Goal: Task Accomplishment & Management: Manage account settings

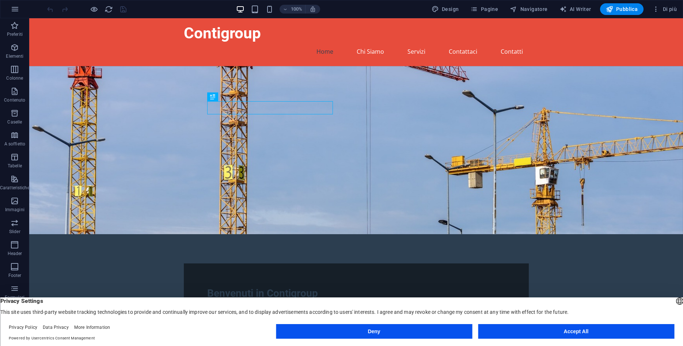
click at [576, 329] on button "Accept All" at bounding box center [576, 331] width 196 height 15
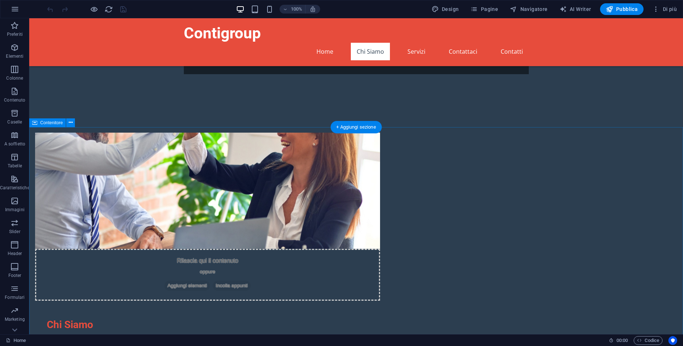
scroll to position [279, 0]
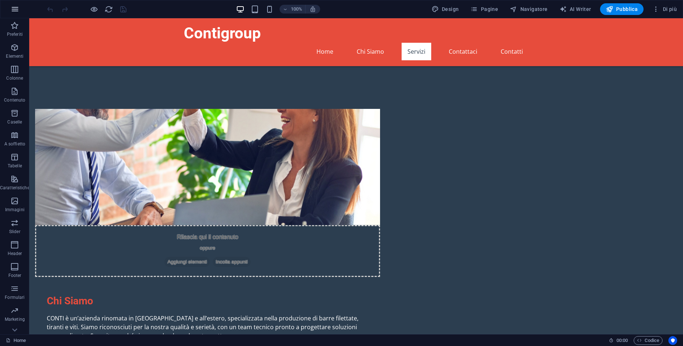
click at [16, 5] on icon "button" at bounding box center [15, 9] width 9 height 9
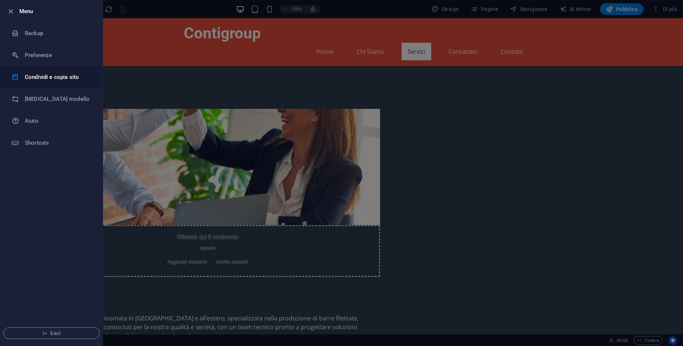
click at [64, 82] on li "Condividi e copia sito" at bounding box center [51, 77] width 102 height 22
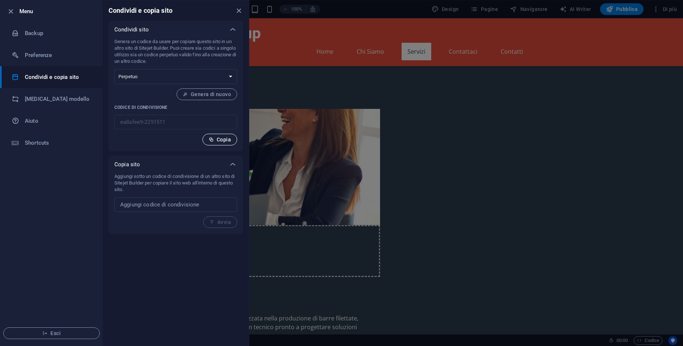
click at [216, 139] on span "Copia" at bounding box center [220, 140] width 22 height 6
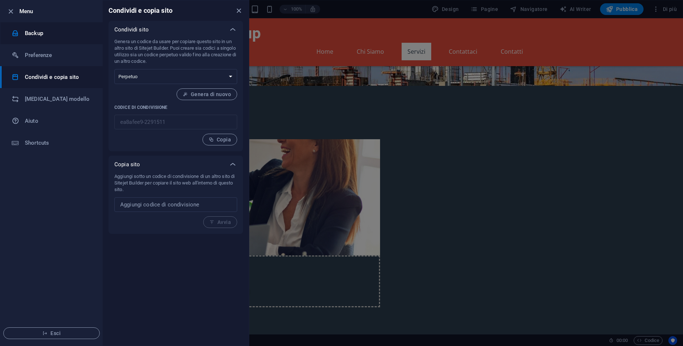
click at [29, 36] on h6 "Backup" at bounding box center [59, 33] width 68 height 9
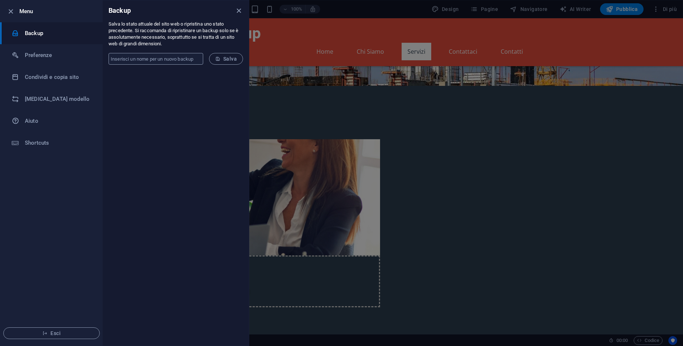
click at [187, 58] on input "text" at bounding box center [156, 59] width 95 height 12
type input "test"
click at [220, 57] on icon "submit" at bounding box center [217, 58] width 5 height 5
click at [54, 53] on h6 "Preferenze" at bounding box center [59, 55] width 68 height 9
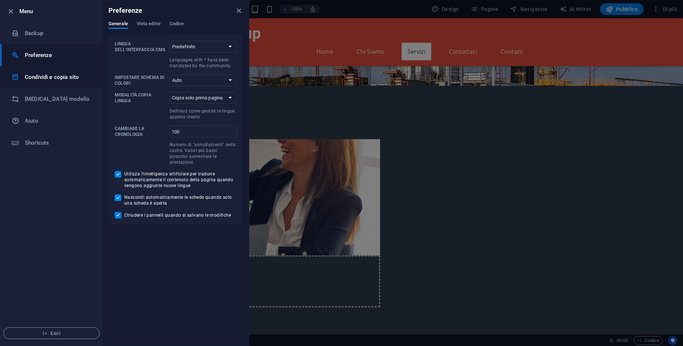
click at [55, 72] on li "Condividi e copia sito" at bounding box center [51, 77] width 102 height 22
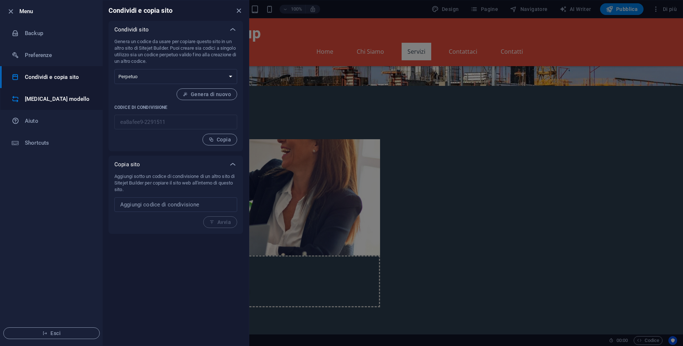
click at [58, 95] on h6 "Cambia modello" at bounding box center [59, 99] width 68 height 9
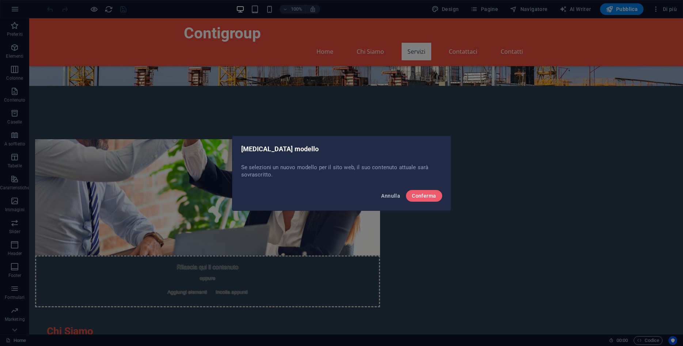
click at [393, 198] on span "Annulla" at bounding box center [390, 196] width 19 height 6
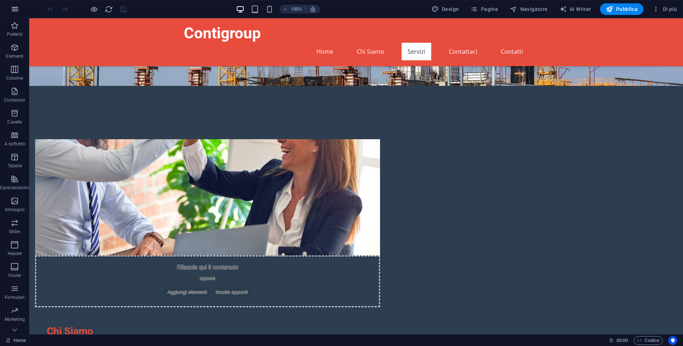
click at [18, 13] on icon "button" at bounding box center [15, 9] width 9 height 9
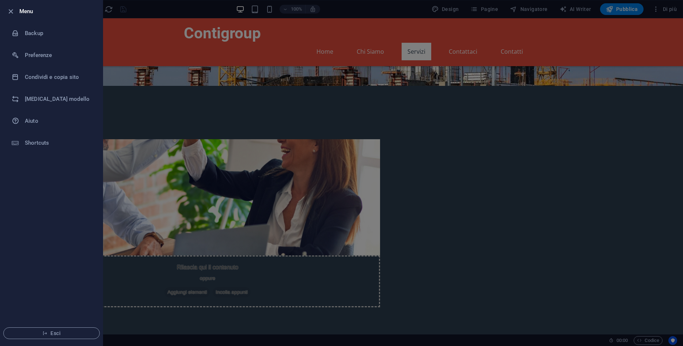
click at [207, 120] on div at bounding box center [341, 173] width 683 height 346
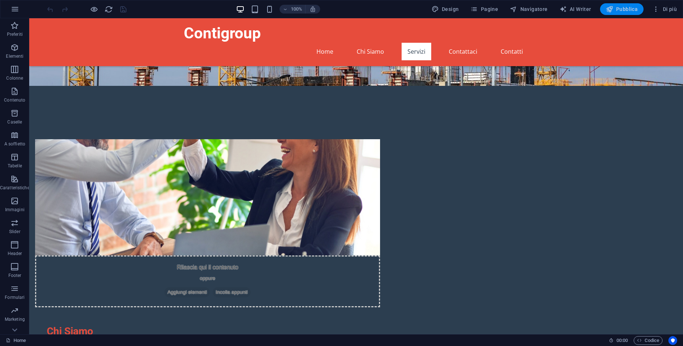
click at [617, 8] on span "Pubblica" at bounding box center [622, 8] width 32 height 7
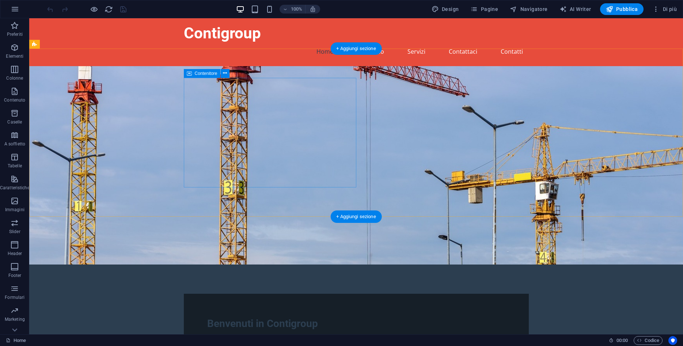
click at [348, 294] on div "Benvenuti in Contigroup Contigroup è il vostro partner ideale per la fornitura …" at bounding box center [356, 335] width 345 height 83
click at [457, 99] on figure at bounding box center [356, 165] width 654 height 199
click at [463, 99] on figure at bounding box center [356, 165] width 654 height 199
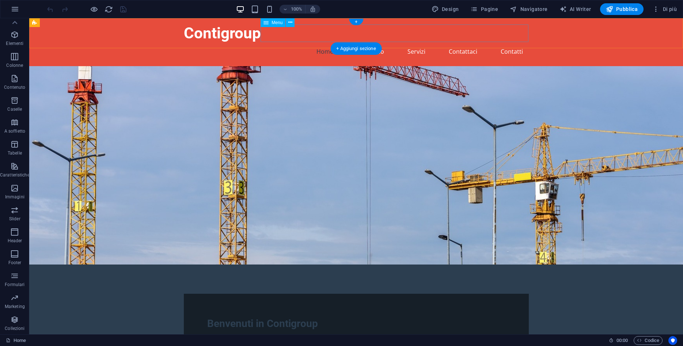
click at [453, 43] on nav "Home Chi Siamo Servizi Contattaci Contatti" at bounding box center [356, 52] width 345 height 18
click at [454, 43] on nav "Home Chi Siamo Servizi Contattaci Contatti" at bounding box center [356, 52] width 345 height 18
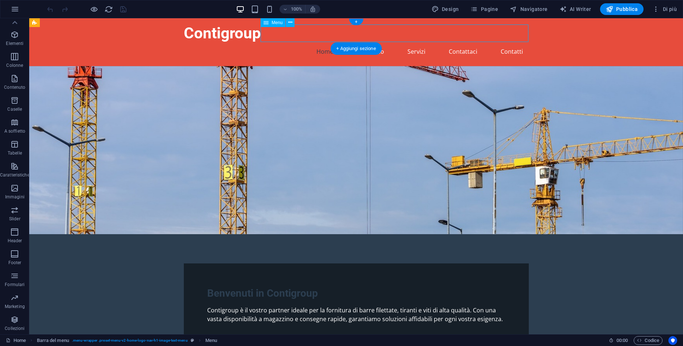
select select
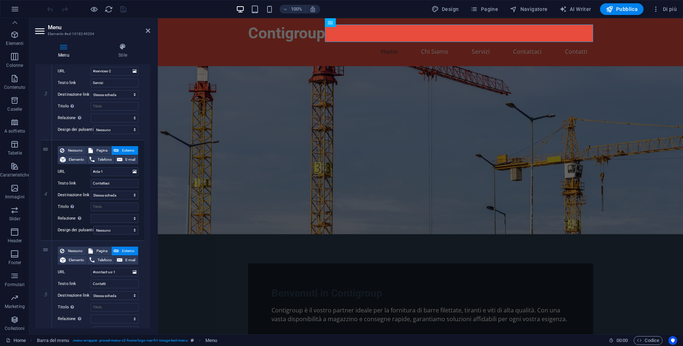
scroll to position [296, 0]
click at [146, 32] on icon at bounding box center [148, 31] width 4 height 6
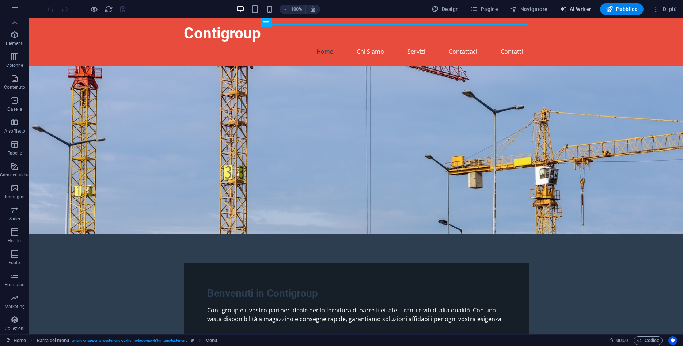
click at [585, 8] on span "AI Writer" at bounding box center [576, 8] width 32 height 7
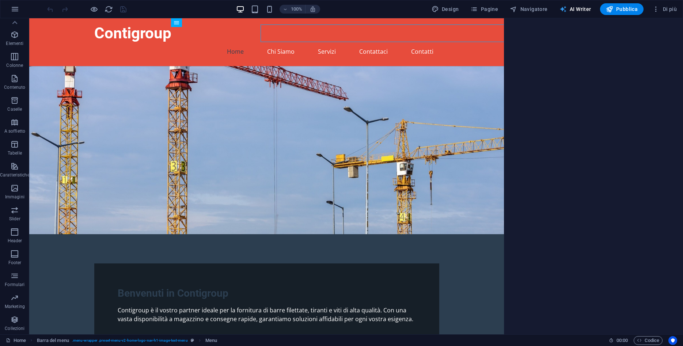
select select "English"
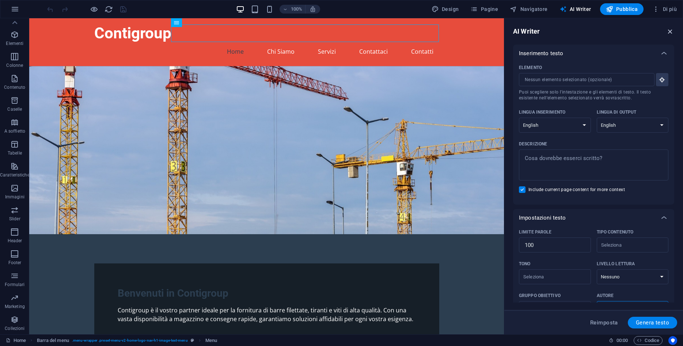
click at [671, 31] on icon "button" at bounding box center [670, 31] width 8 height 8
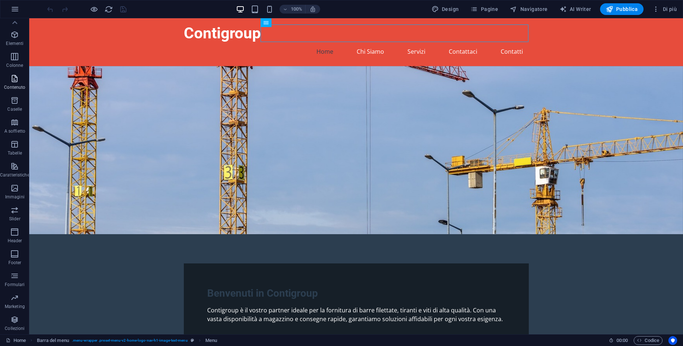
click at [13, 82] on icon "button" at bounding box center [14, 78] width 9 height 9
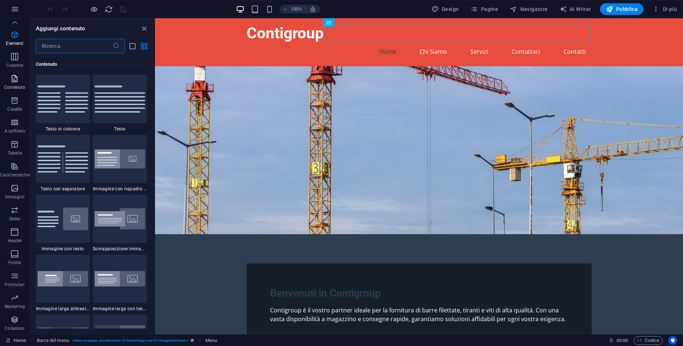
scroll to position [1279, 0]
click at [16, 62] on span "Colonne" at bounding box center [15, 61] width 30 height 18
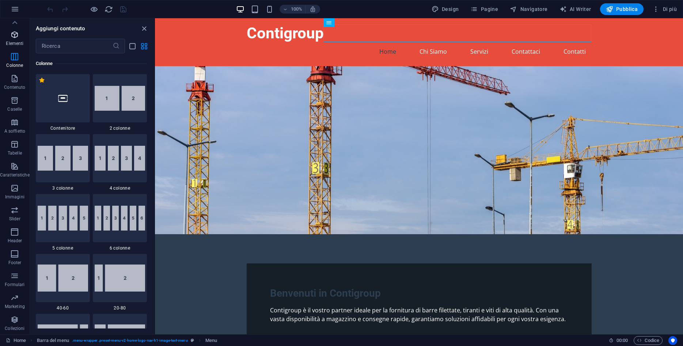
click at [18, 44] on p "Elementi" at bounding box center [15, 44] width 18 height 6
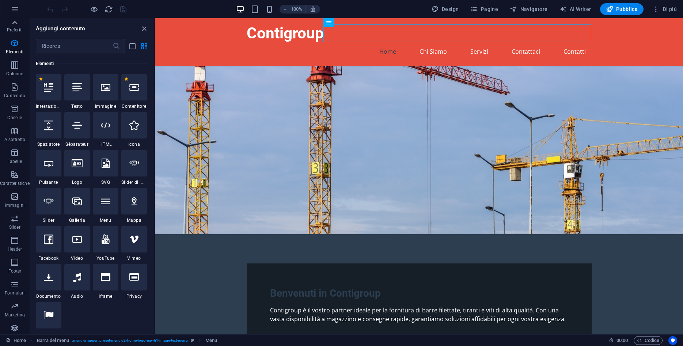
scroll to position [0, 0]
click at [11, 6] on icon "button" at bounding box center [15, 9] width 9 height 9
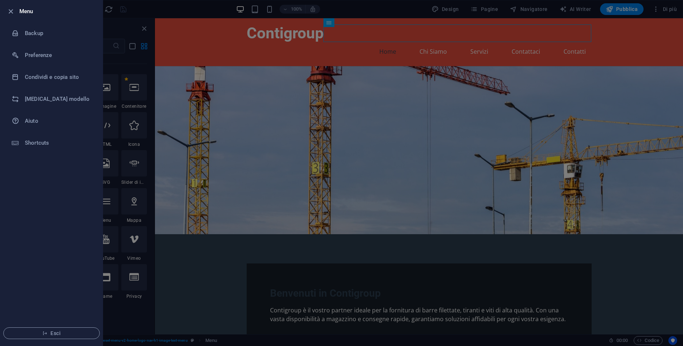
click at [148, 12] on div at bounding box center [341, 173] width 683 height 346
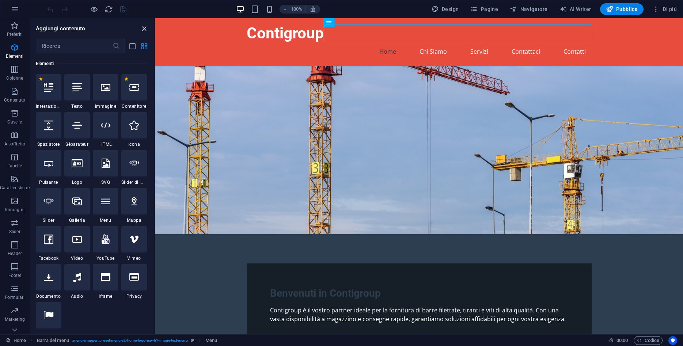
click at [144, 29] on icon "close panel" at bounding box center [144, 28] width 8 height 8
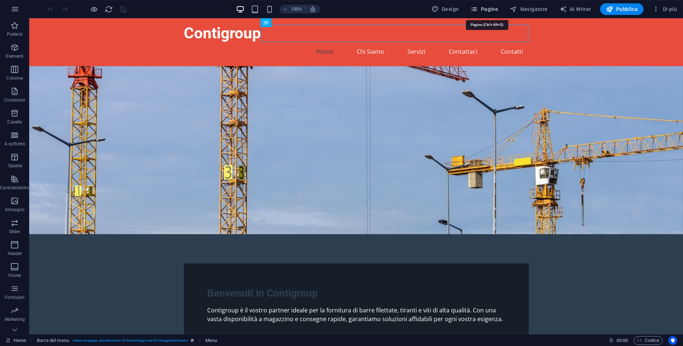
click at [477, 7] on icon "button" at bounding box center [473, 8] width 7 height 7
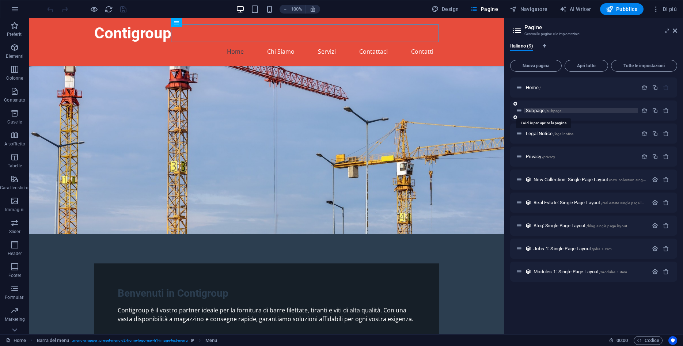
click at [538, 110] on span "Subpage /subpage" at bounding box center [543, 110] width 35 height 5
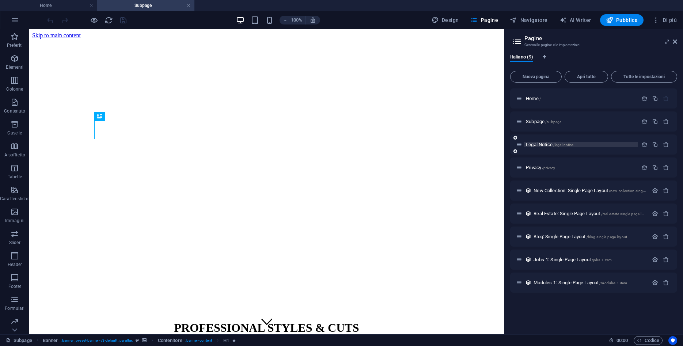
click at [539, 145] on span "Legal Notice /legal-notice" at bounding box center [550, 144] width 48 height 5
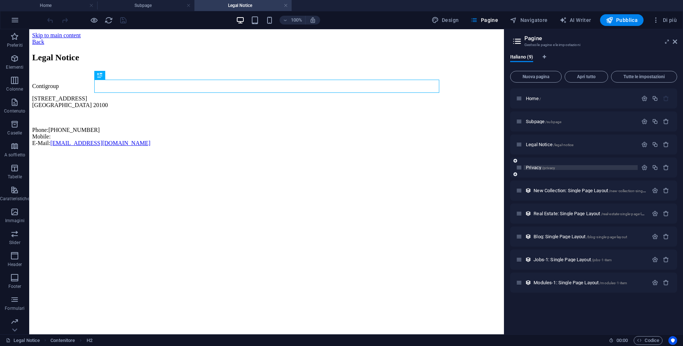
click at [536, 169] on span "Privacy /privacy" at bounding box center [540, 167] width 29 height 5
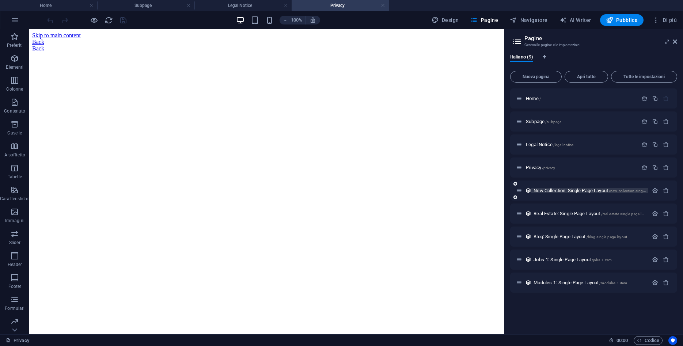
click at [553, 189] on span "New Collection: Single Page Layout /new-collection-single-page-layout" at bounding box center [600, 190] width 132 height 5
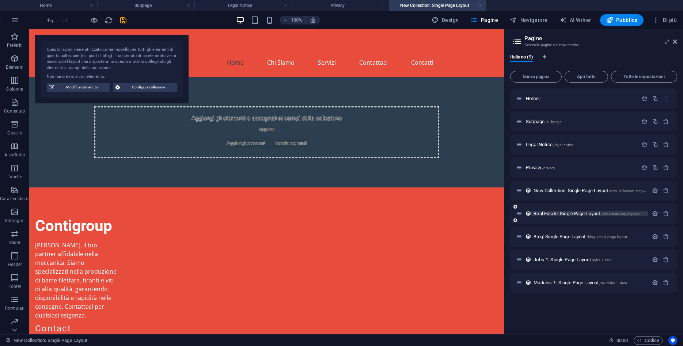
click at [545, 215] on span "Real Estate: Single Page Layout /real-estate-single-page-layout" at bounding box center [592, 213] width 117 height 5
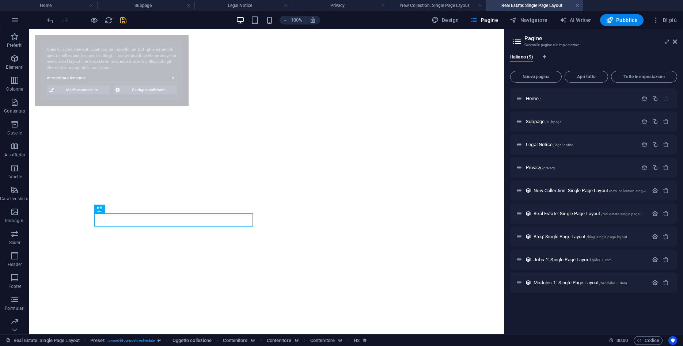
select select "68e3921ce97adb9c7503b231"
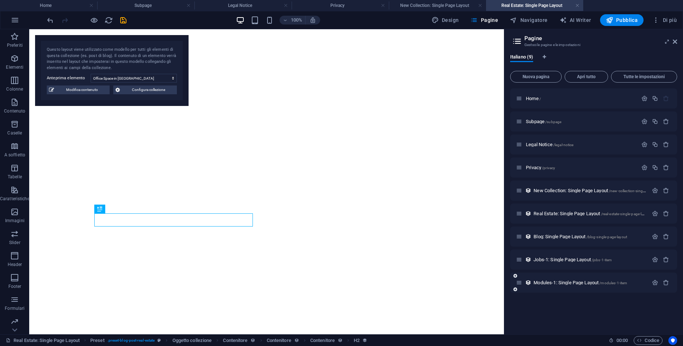
click at [566, 286] on div "Modules-1: Single Page Layout /modules-1-item" at bounding box center [582, 283] width 132 height 8
click at [571, 284] on span "Modules-1: Single Page Layout /modules-1-item" at bounding box center [581, 282] width 94 height 5
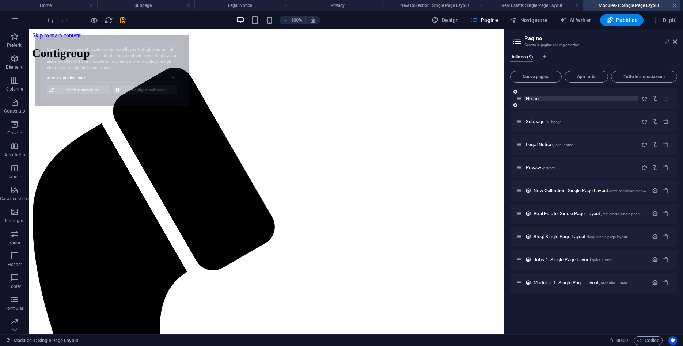
select select "68e3921ce97adb9c7503b227"
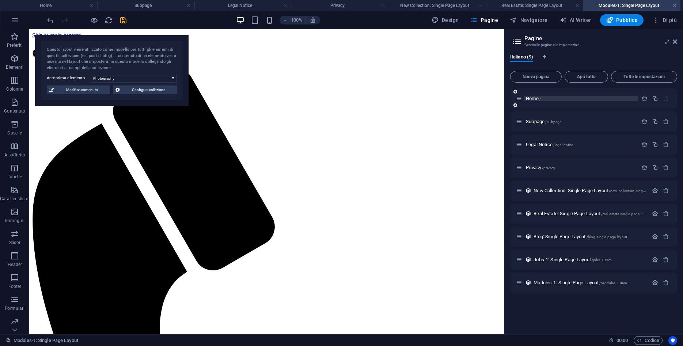
click at [530, 99] on span "Home /" at bounding box center [533, 98] width 15 height 5
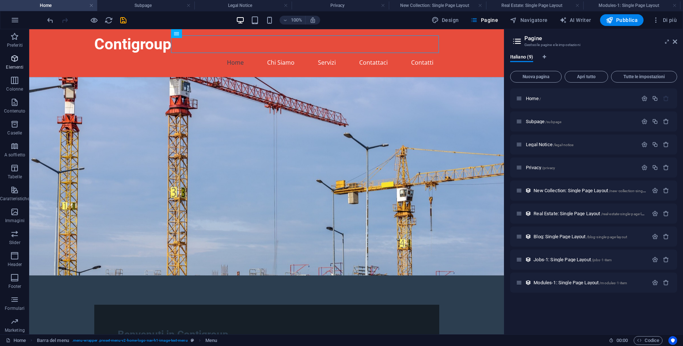
click at [17, 58] on icon "button" at bounding box center [14, 58] width 9 height 9
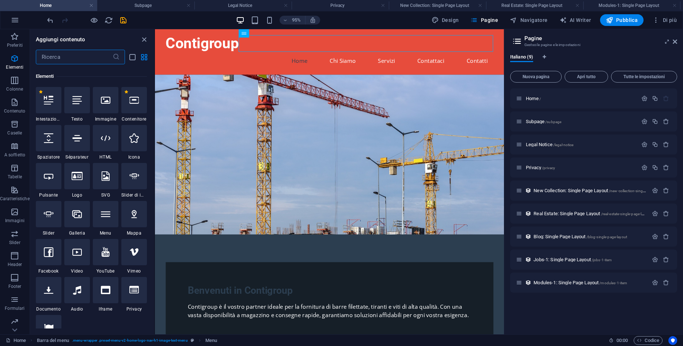
scroll to position [78, 0]
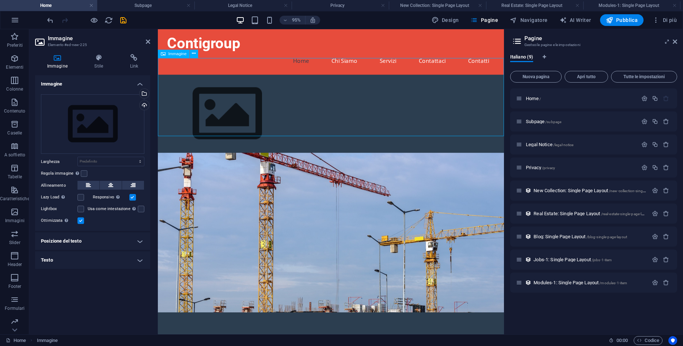
click at [200, 91] on figure at bounding box center [340, 118] width 364 height 82
drag, startPoint x: 239, startPoint y: 96, endPoint x: 174, endPoint y: 71, distance: 69.6
click at [168, 77] on figure at bounding box center [340, 118] width 364 height 82
click at [206, 80] on figure at bounding box center [340, 118] width 364 height 82
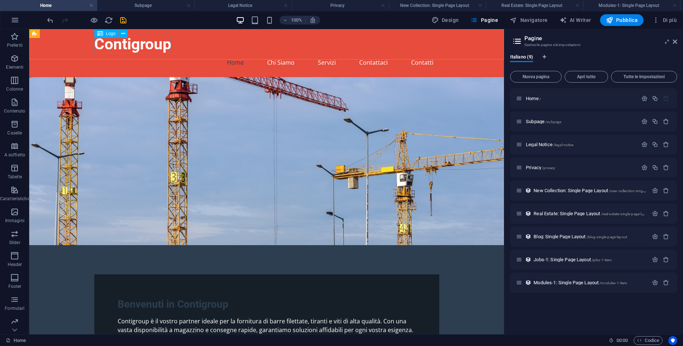
click at [113, 34] on span "Logo" at bounding box center [111, 33] width 10 height 4
click at [122, 32] on icon at bounding box center [123, 34] width 4 height 8
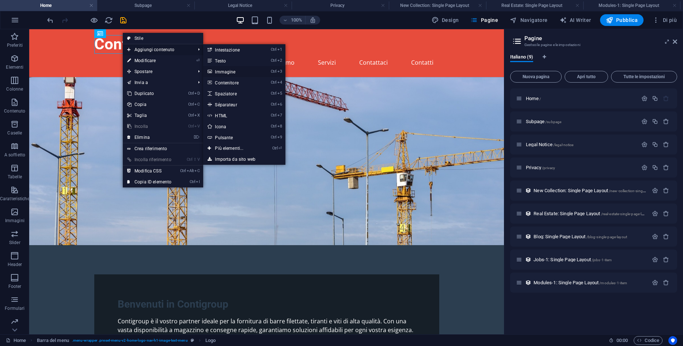
click at [236, 73] on link "Ctrl 3 Immagine" at bounding box center [230, 71] width 55 height 11
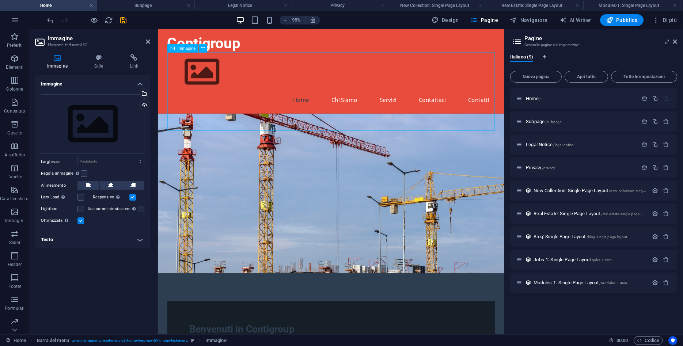
drag, startPoint x: 329, startPoint y: 98, endPoint x: 363, endPoint y: 83, distance: 37.1
click at [363, 83] on figure at bounding box center [340, 74] width 345 height 41
click at [138, 95] on div "Seleziona i file dal file manager, dalle foto stock, o caricali" at bounding box center [115, 94] width 48 height 22
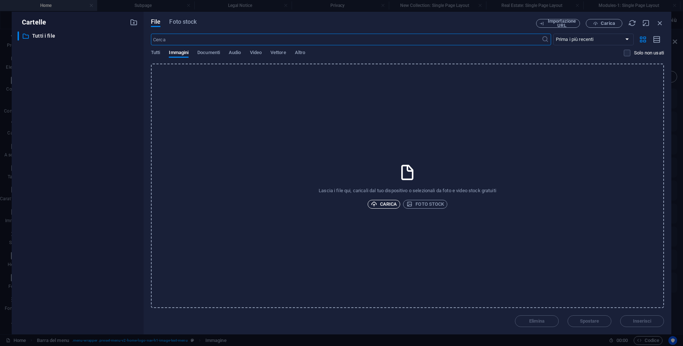
click at [388, 201] on span "Carica" at bounding box center [384, 204] width 26 height 9
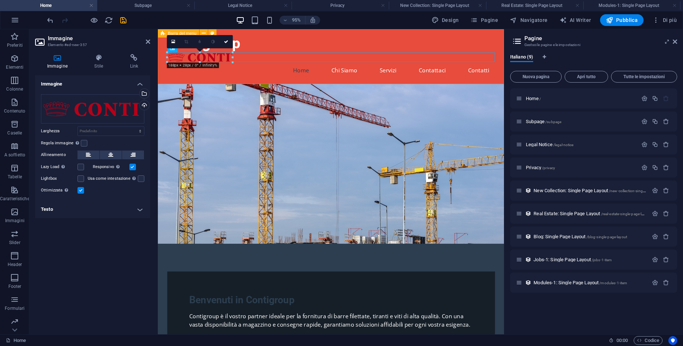
click at [296, 42] on div "Contigroup Home Chi Siamo Servizi Contattaci Contatti" at bounding box center [340, 58] width 364 height 58
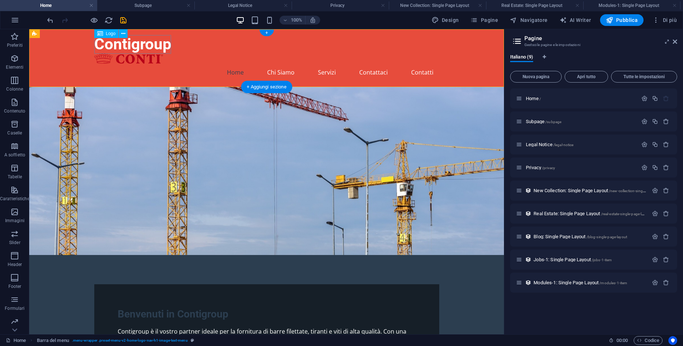
click at [166, 46] on div "Contigroup" at bounding box center [266, 44] width 345 height 19
click at [125, 31] on icon at bounding box center [123, 34] width 4 height 8
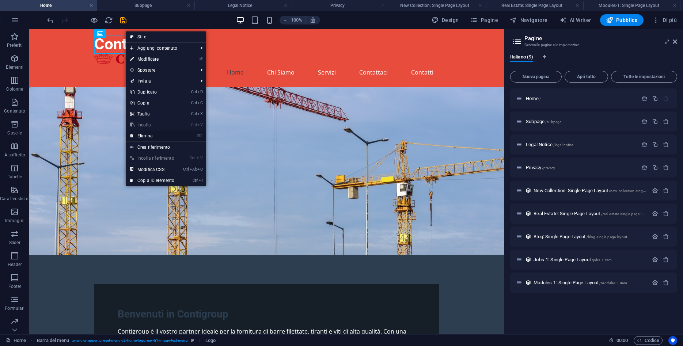
click at [173, 139] on link "⌦ Elimina" at bounding box center [152, 136] width 53 height 11
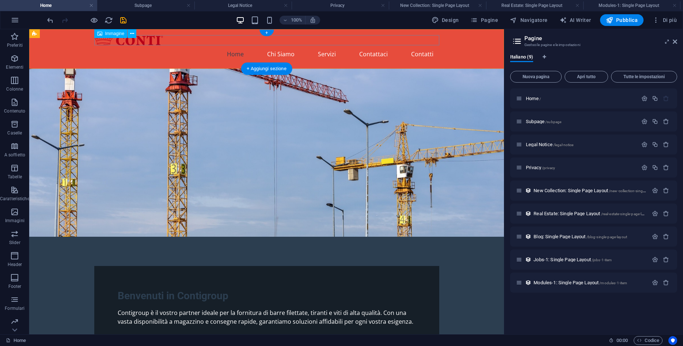
click at [154, 39] on figure at bounding box center [266, 40] width 345 height 10
click at [148, 38] on figure at bounding box center [266, 40] width 345 height 10
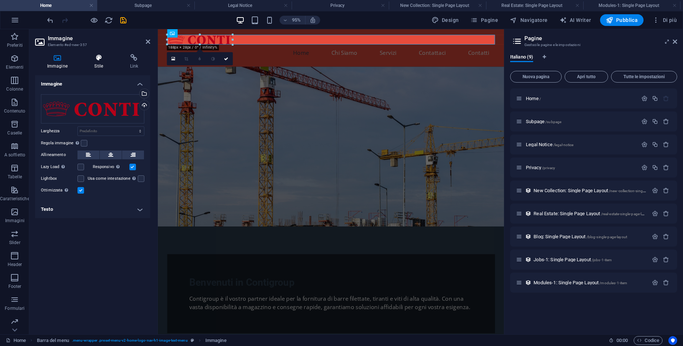
click at [97, 67] on h4 "Stile" at bounding box center [100, 61] width 35 height 15
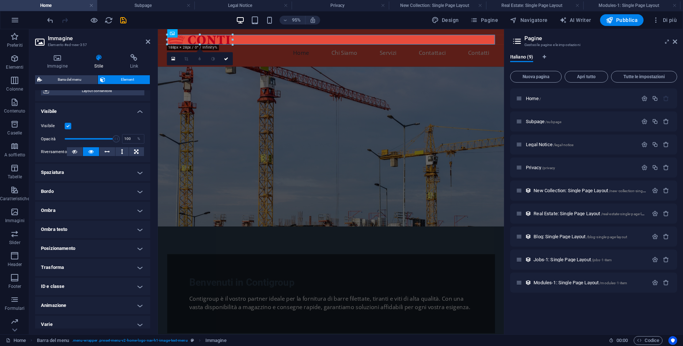
scroll to position [71, 0]
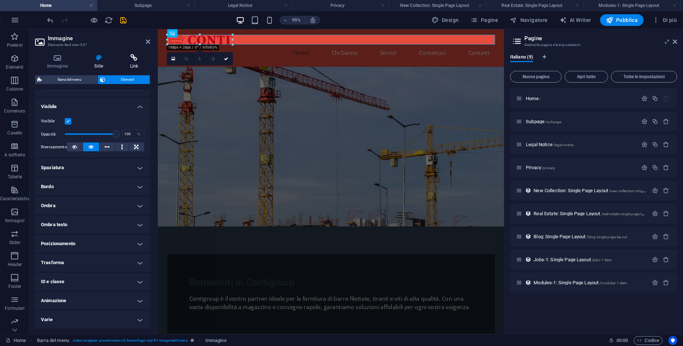
click at [133, 60] on icon at bounding box center [134, 57] width 32 height 7
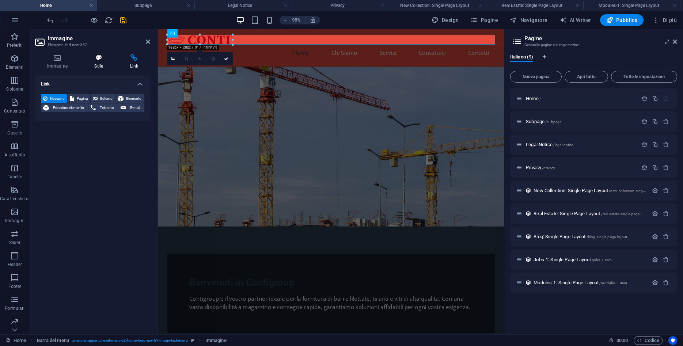
click at [101, 61] on icon at bounding box center [99, 57] width 33 height 7
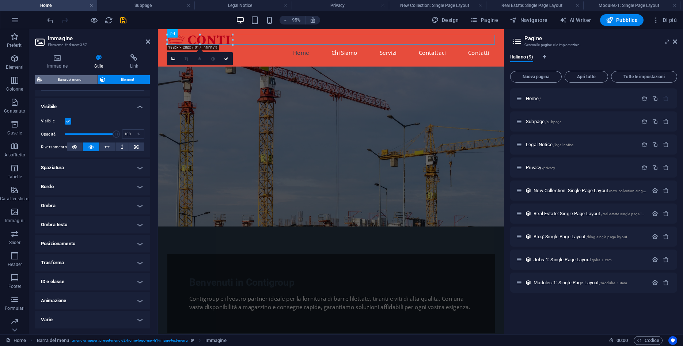
click at [83, 79] on span "Barra del menu" at bounding box center [69, 79] width 51 height 9
select select "rem"
select select "preset-menu-v2-home-logo-nav-h1-image-text-menu"
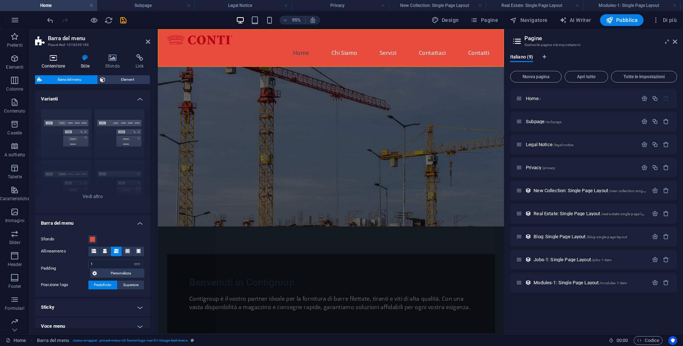
click at [52, 60] on icon at bounding box center [53, 57] width 37 height 7
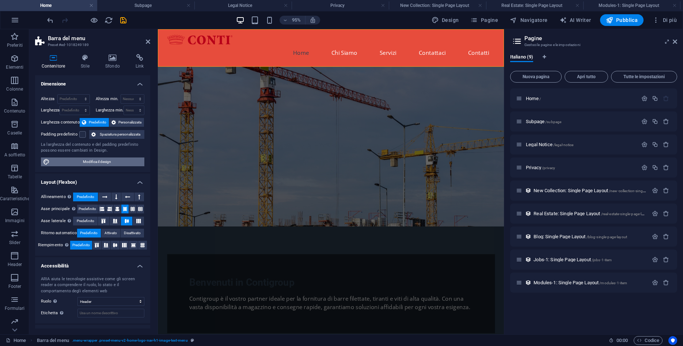
click at [117, 158] on span "Modifica il design" at bounding box center [97, 162] width 90 height 9
select select "px"
select select "200"
select select "px"
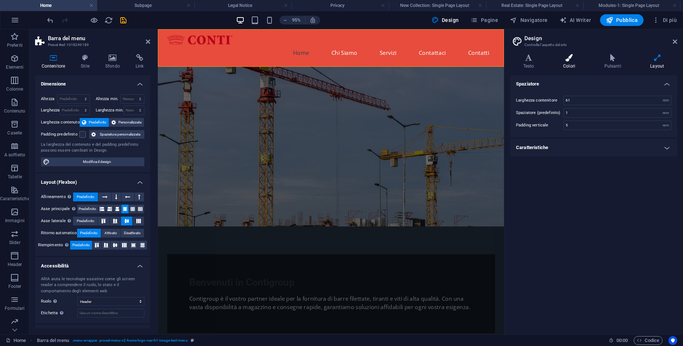
click at [580, 57] on icon at bounding box center [569, 57] width 38 height 7
click at [566, 126] on span at bounding box center [568, 127] width 6 height 6
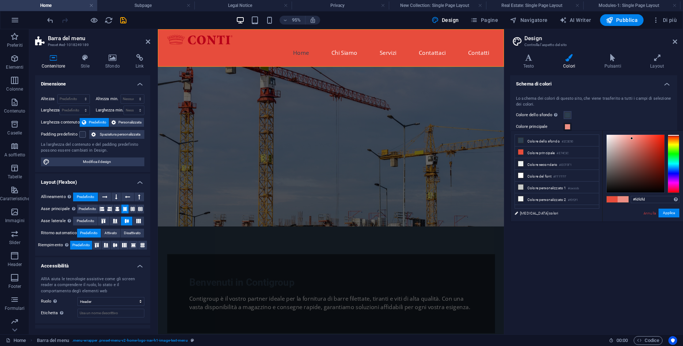
type input "#ffffff"
drag, startPoint x: 648, startPoint y: 141, endPoint x: 601, endPoint y: 131, distance: 47.4
click at [601, 131] on div "less Colore dello sfondo #2C3E50 Colore principale #E74C3C Colore secondario #E…" at bounding box center [597, 176] width 172 height 91
click at [667, 212] on button "Applica" at bounding box center [669, 213] width 21 height 9
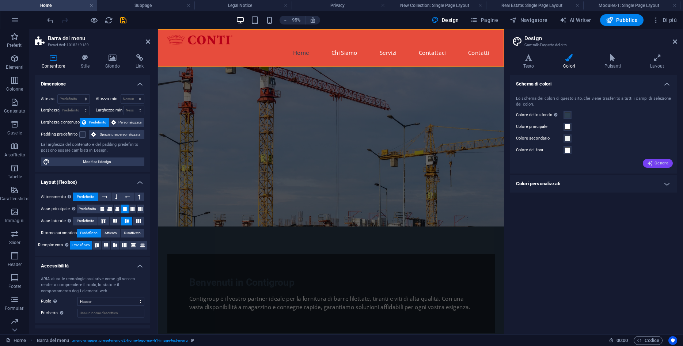
click at [657, 165] on span "Genera" at bounding box center [657, 163] width 21 height 6
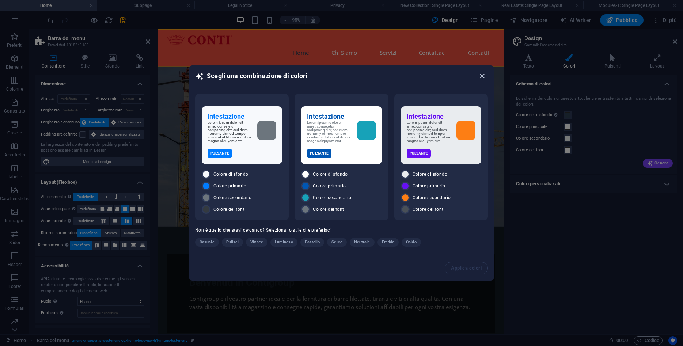
click at [481, 72] on icon "button" at bounding box center [482, 76] width 8 height 8
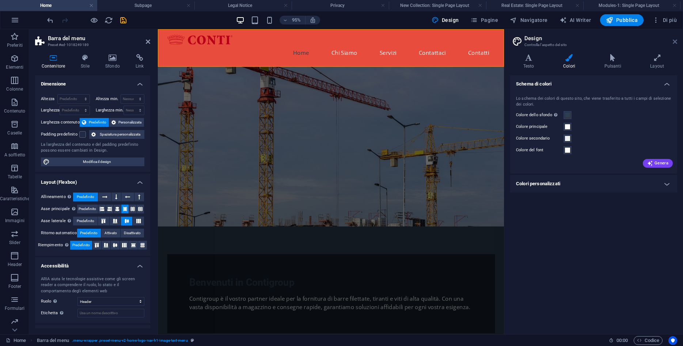
click at [675, 41] on icon at bounding box center [675, 42] width 4 height 6
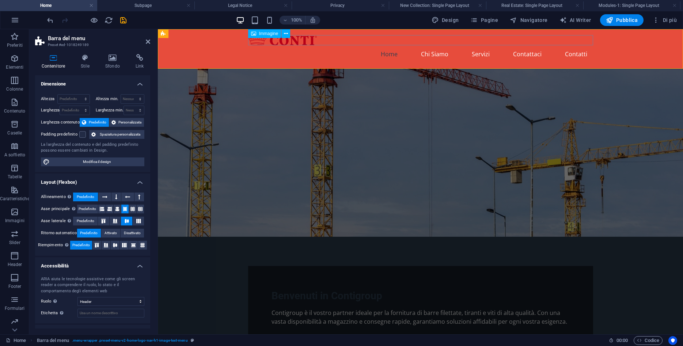
click at [262, 40] on figure at bounding box center [420, 40] width 345 height 10
click at [266, 44] on figure at bounding box center [420, 40] width 345 height 10
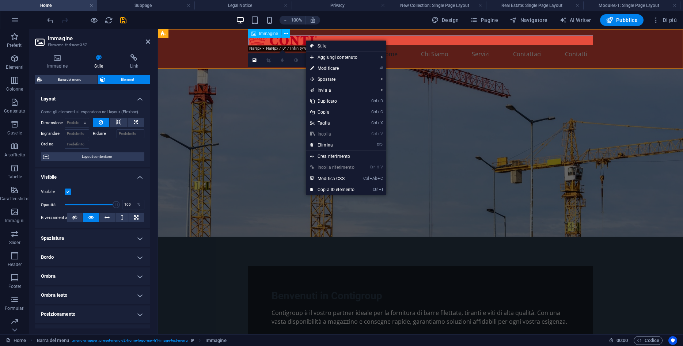
click at [303, 41] on figure at bounding box center [420, 40] width 345 height 10
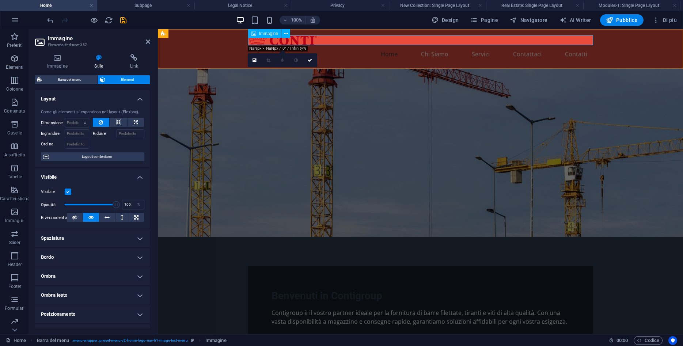
click at [303, 41] on figure at bounding box center [420, 40] width 345 height 10
click at [276, 34] on span "Immagine" at bounding box center [268, 33] width 19 height 4
click at [284, 33] on button at bounding box center [285, 33] width 9 height 9
click at [119, 145] on div at bounding box center [119, 143] width 52 height 11
click at [67, 193] on label at bounding box center [68, 192] width 7 height 7
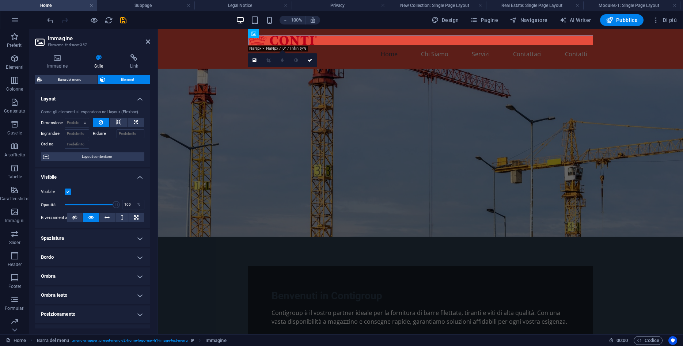
click at [0, 0] on input "Visibile" at bounding box center [0, 0] width 0 height 0
click at [67, 191] on label at bounding box center [68, 192] width 7 height 7
click at [0, 0] on input "Visibile" at bounding box center [0, 0] width 0 height 0
click at [67, 191] on label at bounding box center [68, 192] width 7 height 7
click at [0, 0] on input "Visibile" at bounding box center [0, 0] width 0 height 0
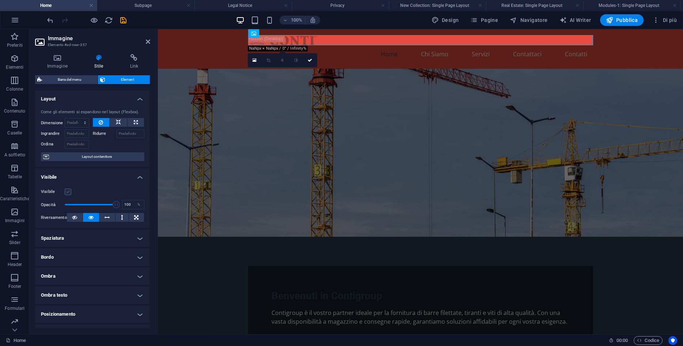
click at [67, 191] on label at bounding box center [68, 192] width 7 height 7
click at [0, 0] on input "Visibile" at bounding box center [0, 0] width 0 height 0
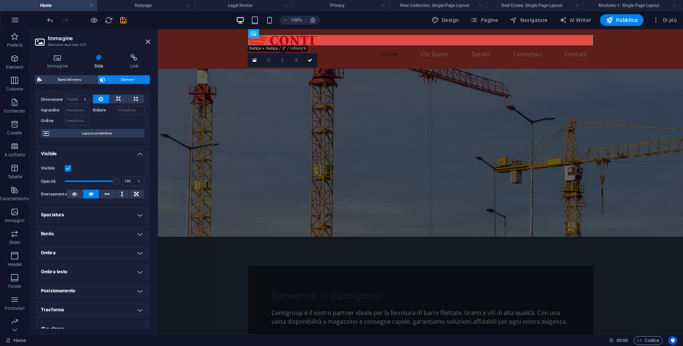
scroll to position [33, 0]
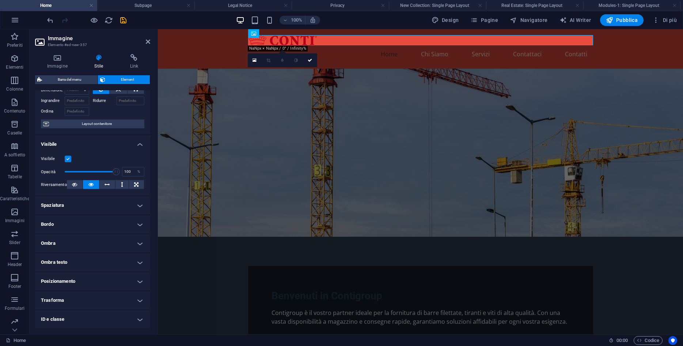
click at [115, 201] on h4 "Spaziatura" at bounding box center [92, 206] width 115 height 18
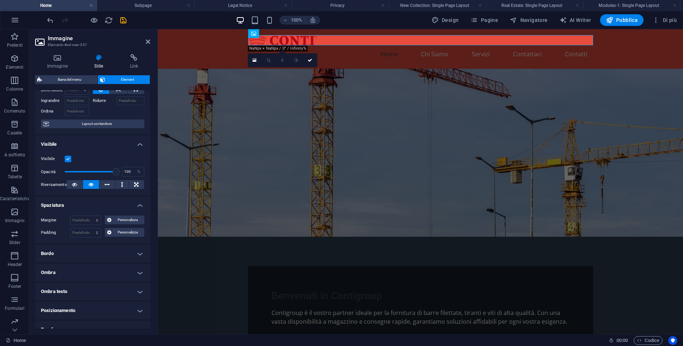
click at [115, 201] on h4 "Spaziatura" at bounding box center [92, 203] width 115 height 13
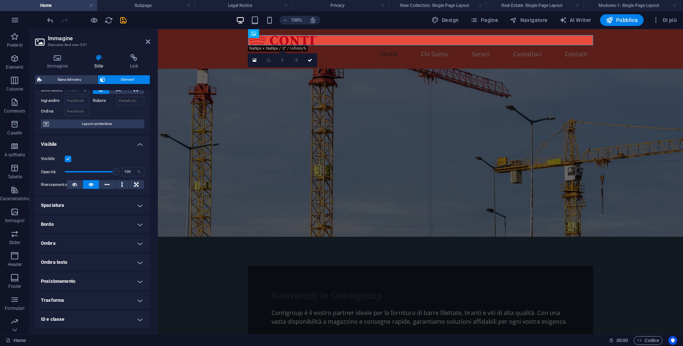
click at [114, 219] on h4 "Bordo" at bounding box center [92, 225] width 115 height 18
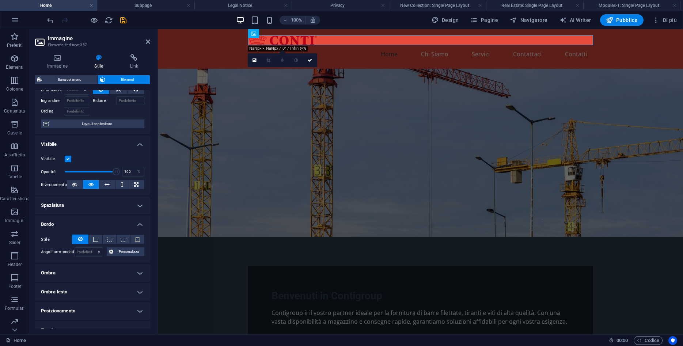
click at [114, 220] on h4 "Bordo" at bounding box center [92, 222] width 115 height 13
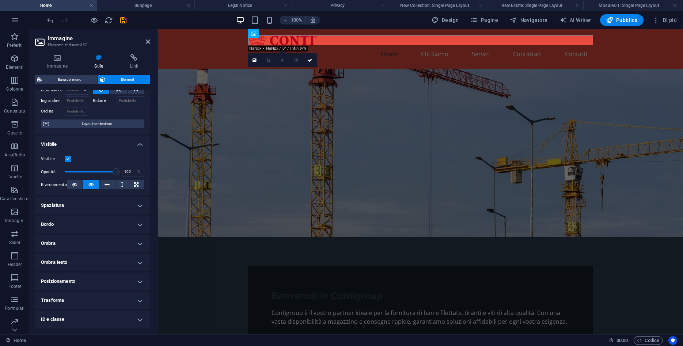
click at [121, 239] on h4 "Ombra" at bounding box center [92, 244] width 115 height 18
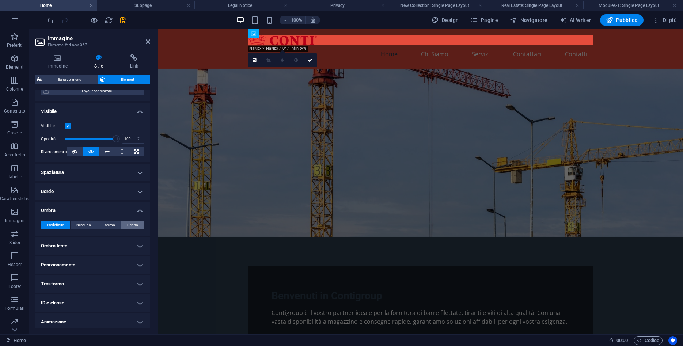
click at [128, 228] on span "Dentro" at bounding box center [132, 225] width 11 height 9
type input "2"
click at [61, 222] on span "Predefinito" at bounding box center [56, 225] width 18 height 9
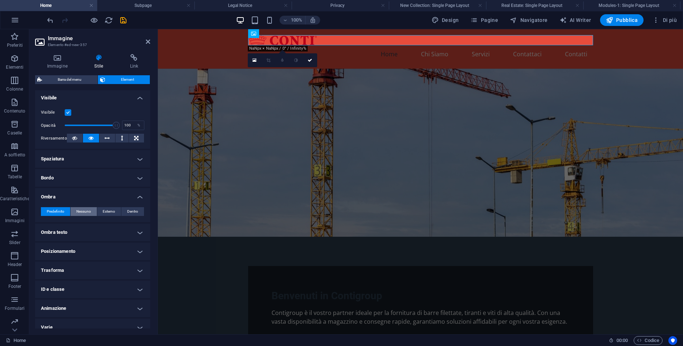
scroll to position [87, 0]
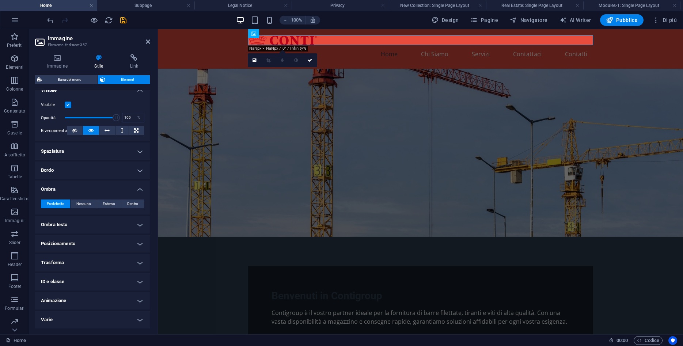
click at [85, 237] on h4 "Posizionamento" at bounding box center [92, 244] width 115 height 18
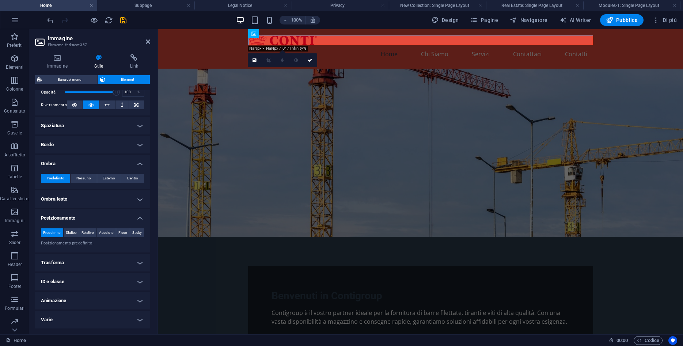
click at [92, 258] on h4 "Trasforma" at bounding box center [92, 263] width 115 height 18
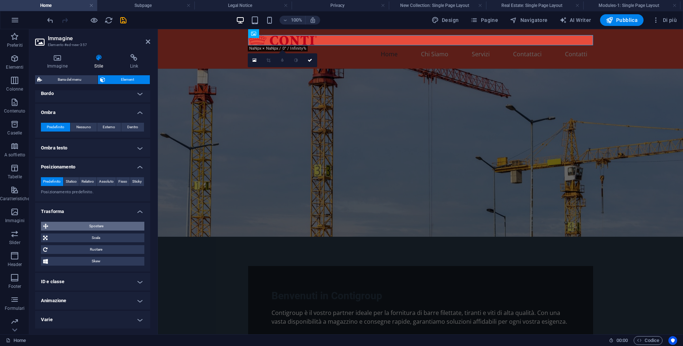
scroll to position [173, 0]
click at [100, 315] on h4 "Varie" at bounding box center [92, 320] width 115 height 18
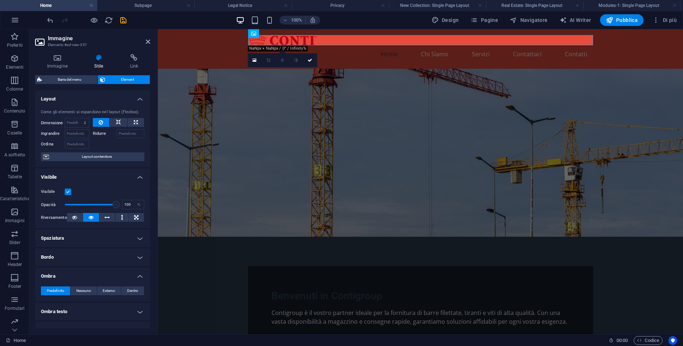
scroll to position [33, 0]
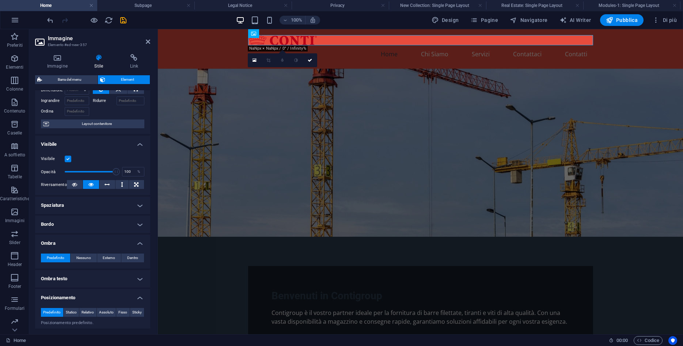
click at [118, 228] on h4 "Bordo" at bounding box center [92, 225] width 115 height 18
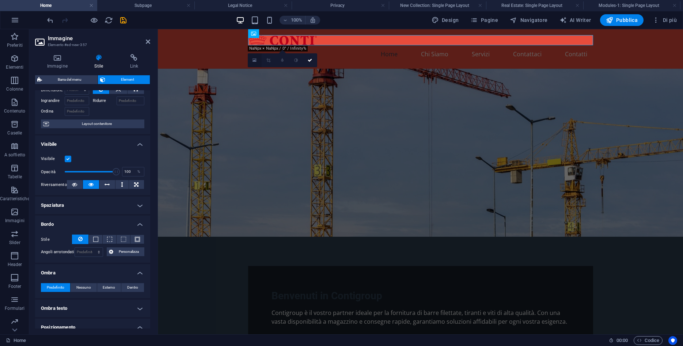
click at [254, 60] on icon at bounding box center [255, 60] width 4 height 5
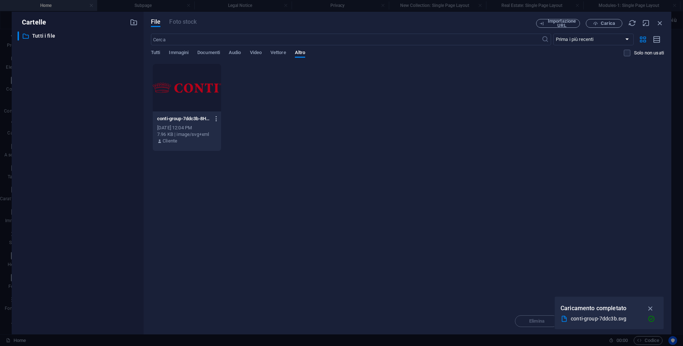
click at [213, 120] on icon "button" at bounding box center [216, 119] width 7 height 7
click at [290, 110] on div at bounding box center [341, 173] width 683 height 346
drag, startPoint x: 652, startPoint y: 307, endPoint x: 563, endPoint y: 271, distance: 96.1
click at [651, 307] on icon "button" at bounding box center [651, 309] width 8 height 8
click at [181, 54] on span "Immagini" at bounding box center [179, 53] width 20 height 10
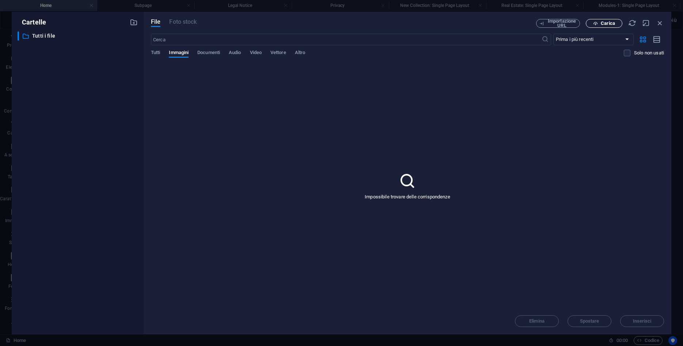
click at [609, 23] on span "Carica" at bounding box center [608, 23] width 14 height 4
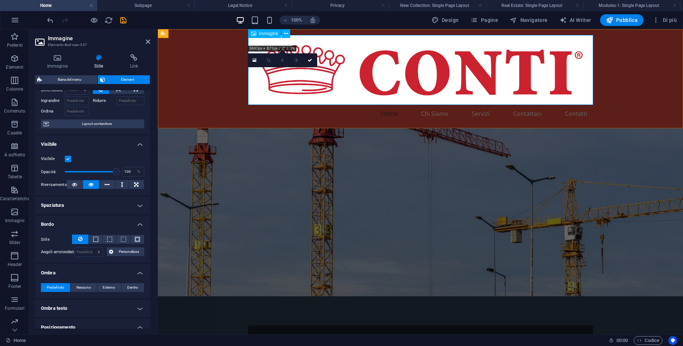
click at [558, 91] on figure at bounding box center [420, 70] width 345 height 70
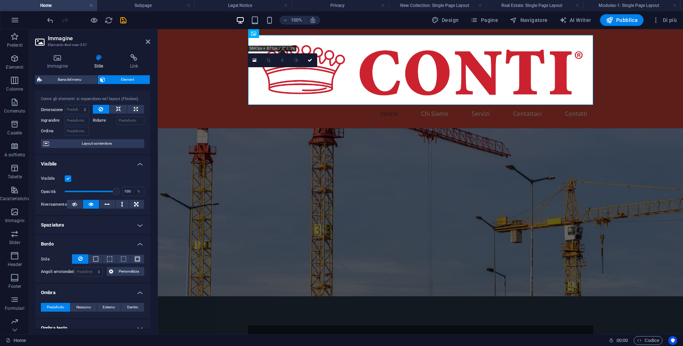
scroll to position [0, 0]
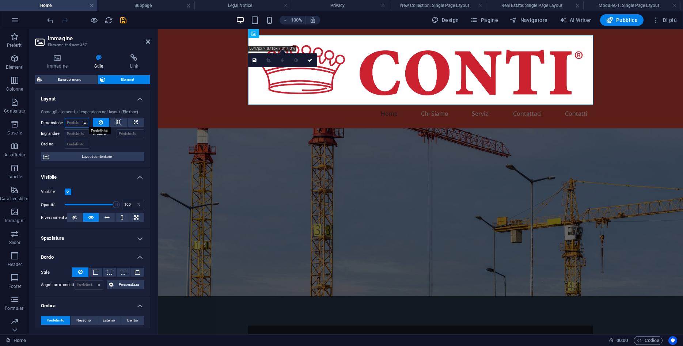
click at [65, 118] on select "Predefinito automatico px % 1/1 1/2 1/3 1/4 1/5 1/6 1/7 1/8 1/9 1/10" at bounding box center [77, 122] width 24 height 9
select select "1/6"
click option "1/6" at bounding box center [0, 0] width 0 height 0
type input "16.66"
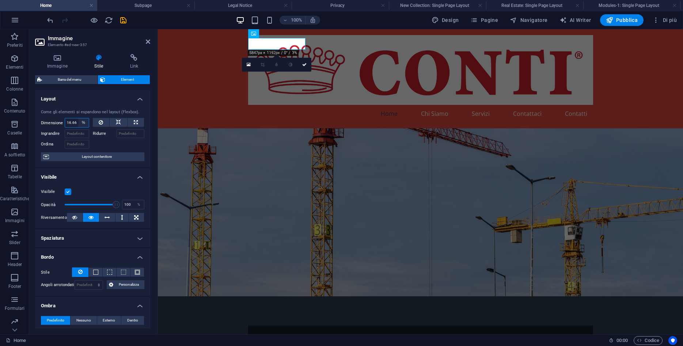
click at [79, 118] on select "Predefinito automatico px % 1/1 1/2 1/3 1/4 1/5 1/6 1/7 1/8 1/9 1/10" at bounding box center [84, 122] width 10 height 9
select select "1/8"
click option "1/8" at bounding box center [0, 0] width 0 height 0
type input "12.5"
click at [79, 118] on select "Predefinito automatico px % 1/1 1/2 1/3 1/4 1/5 1/6 1/7 1/8 1/9 1/10" at bounding box center [84, 122] width 10 height 9
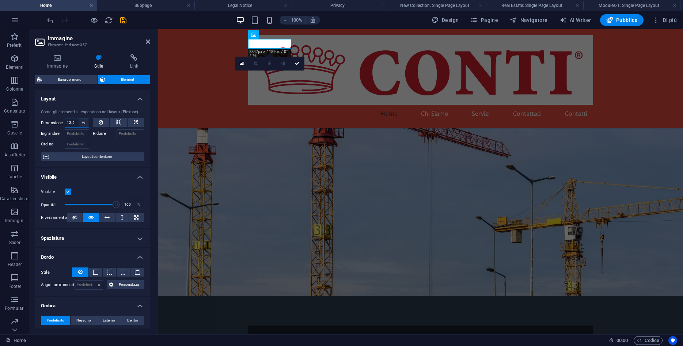
select select "1/3"
click option "1/3" at bounding box center [0, 0] width 0 height 0
type input "33.33"
select select "%"
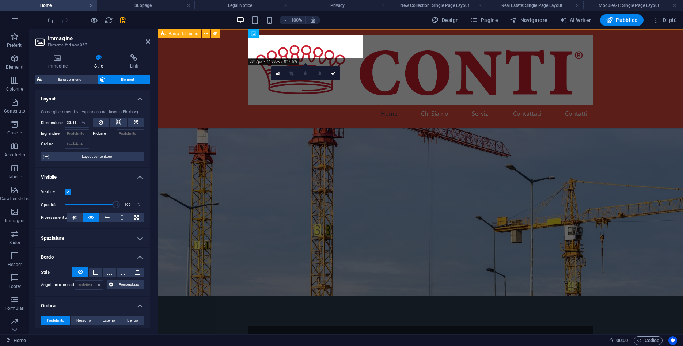
click at [649, 44] on div "Home Chi Siamo Servizi Contattaci Contatti" at bounding box center [420, 78] width 525 height 99
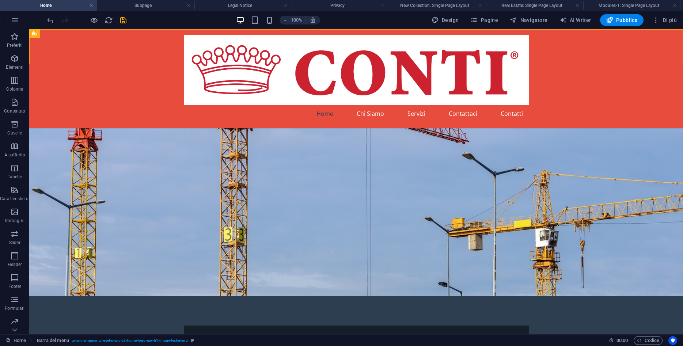
click at [617, 133] on figure at bounding box center [356, 212] width 654 height 168
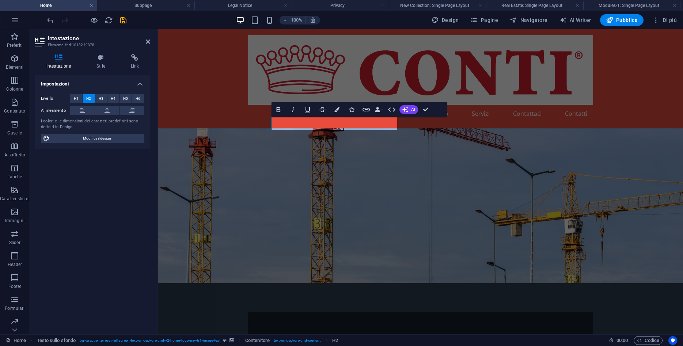
click at [488, 152] on figure at bounding box center [420, 205] width 525 height 155
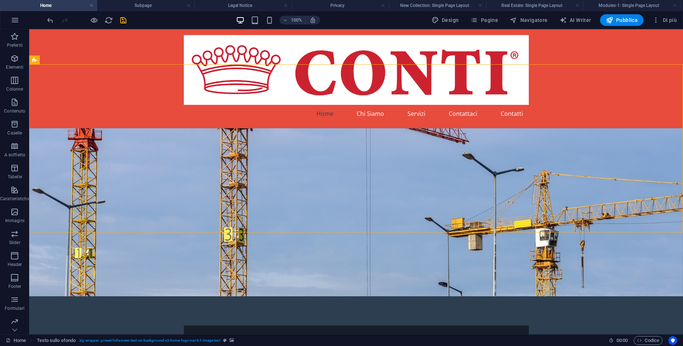
click at [488, 152] on figure at bounding box center [356, 212] width 654 height 168
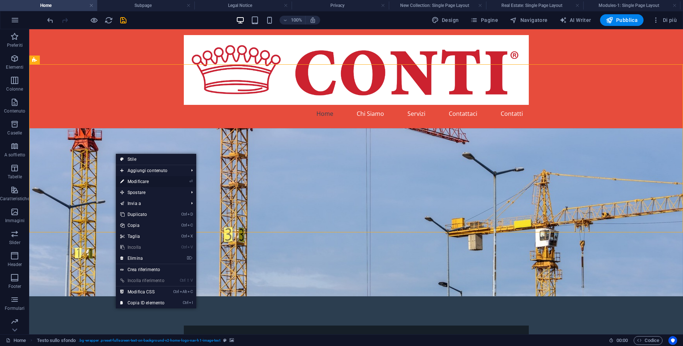
click at [130, 178] on link "⏎ Modificare" at bounding box center [142, 181] width 53 height 11
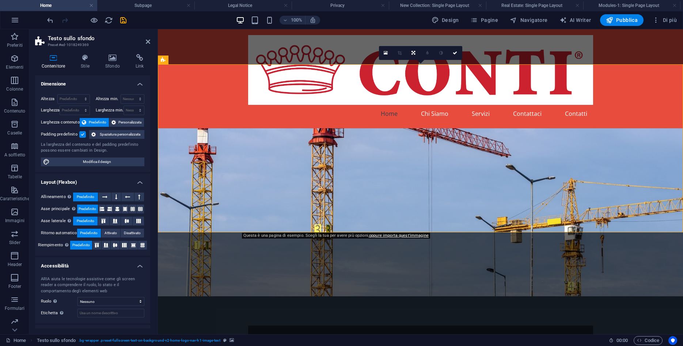
click at [216, 128] on figure at bounding box center [420, 212] width 525 height 168
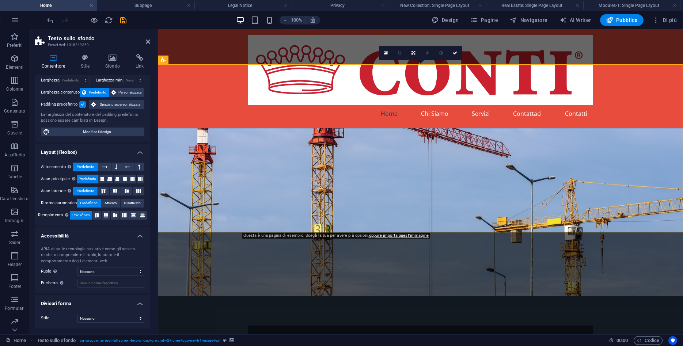
click at [187, 133] on figure at bounding box center [420, 212] width 525 height 168
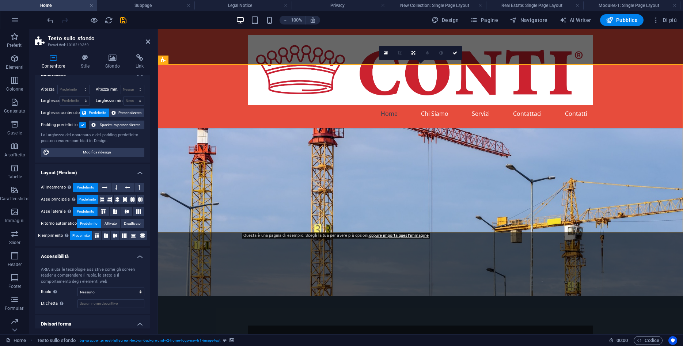
scroll to position [0, 0]
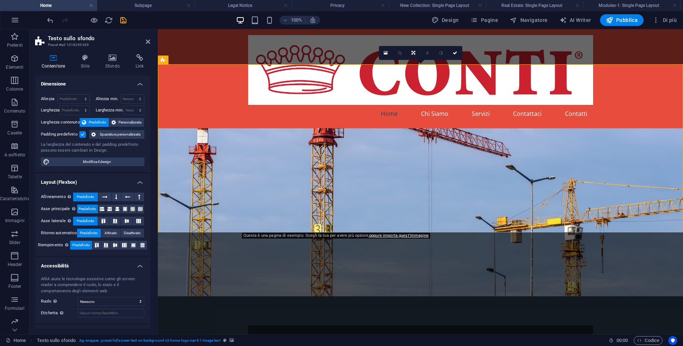
click at [577, 128] on figure at bounding box center [420, 212] width 525 height 168
click at [386, 54] on icon at bounding box center [386, 52] width 4 height 5
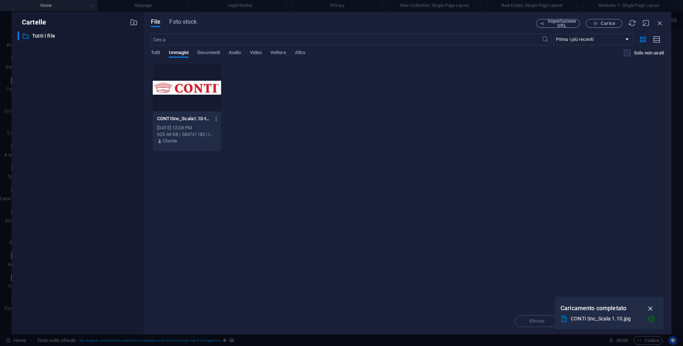
click at [654, 308] on icon "button" at bounding box center [651, 309] width 8 height 8
click at [597, 24] on icon "button" at bounding box center [595, 23] width 5 height 5
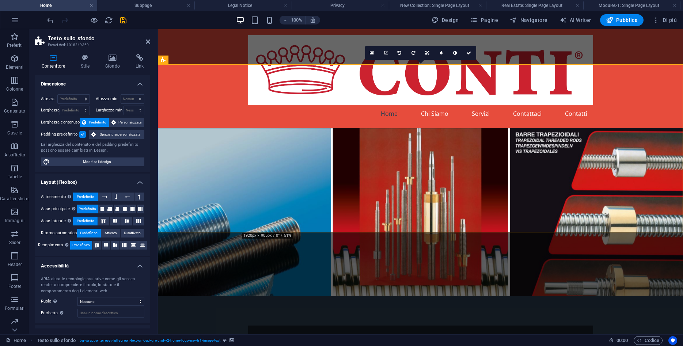
click at [218, 128] on figure at bounding box center [420, 212] width 525 height 168
click at [50, 21] on icon "undo" at bounding box center [50, 20] width 8 height 8
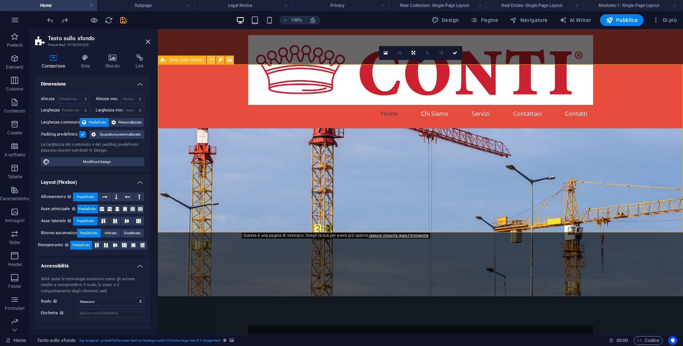
click at [212, 61] on icon at bounding box center [211, 60] width 4 height 8
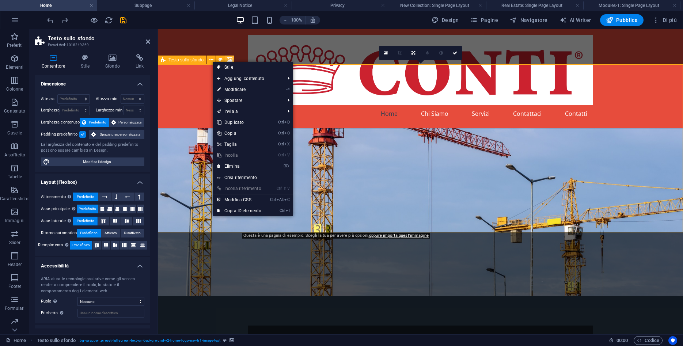
click at [228, 61] on icon at bounding box center [229, 60] width 5 height 8
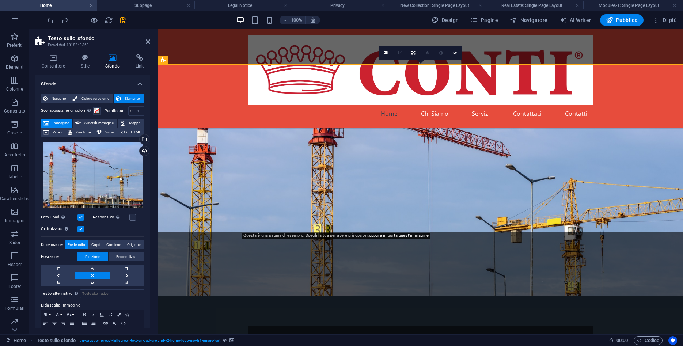
click at [85, 158] on div "Trascina qui i file, fai clic per sceglierli o selezionali da File o dalle nost…" at bounding box center [92, 175] width 103 height 70
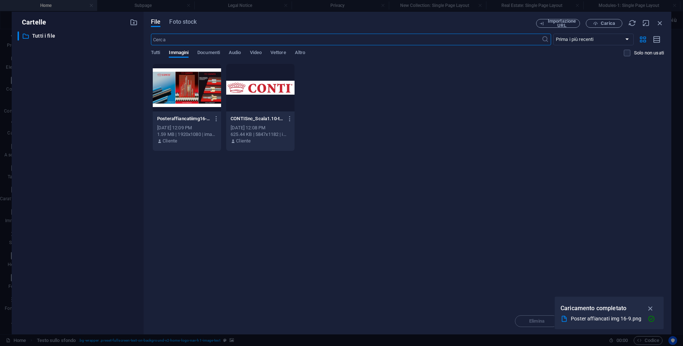
click at [192, 86] on div at bounding box center [187, 88] width 68 height 48
click at [653, 309] on icon "button" at bounding box center [651, 309] width 8 height 8
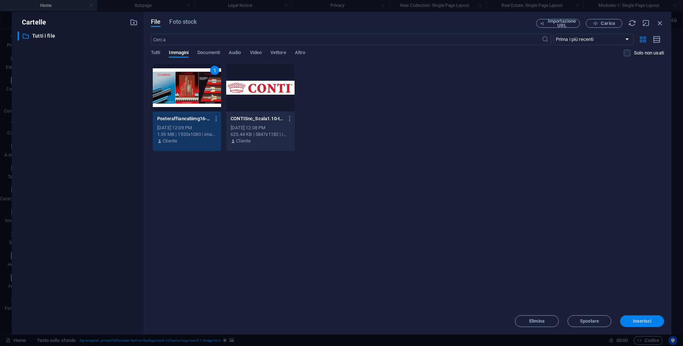
click at [645, 319] on span "Inserisci" at bounding box center [642, 321] width 19 height 4
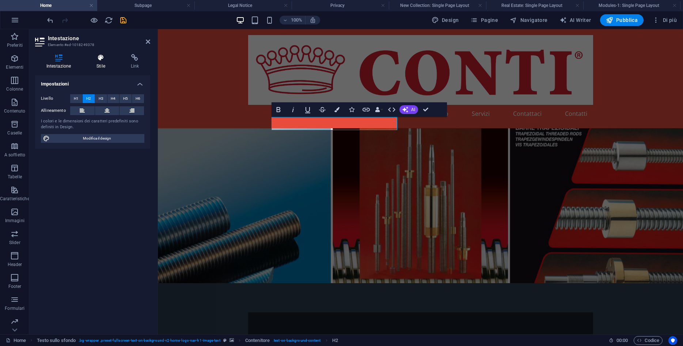
click at [98, 65] on h4 "Stile" at bounding box center [102, 61] width 34 height 15
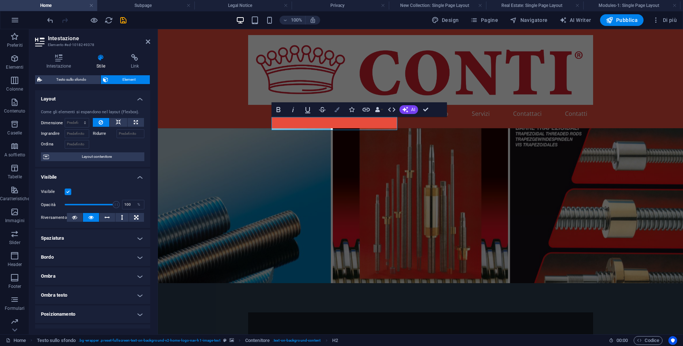
click at [337, 113] on button "Colors" at bounding box center [337, 109] width 14 height 15
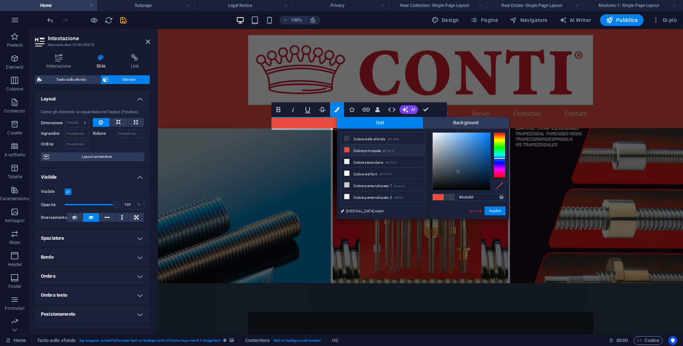
click at [373, 150] on li "Colore principale #E74C3C" at bounding box center [383, 150] width 84 height 12
type input "#e74c3c"
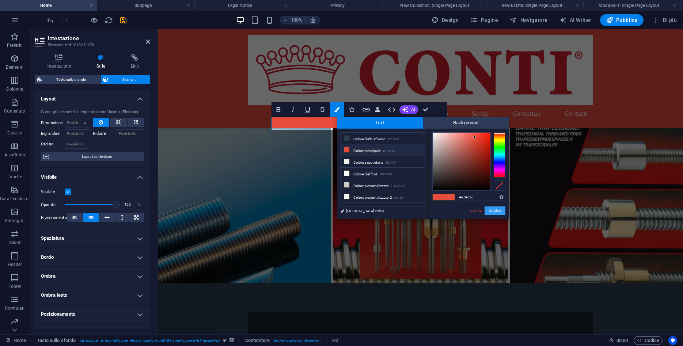
click at [499, 208] on button "Applica" at bounding box center [495, 211] width 21 height 9
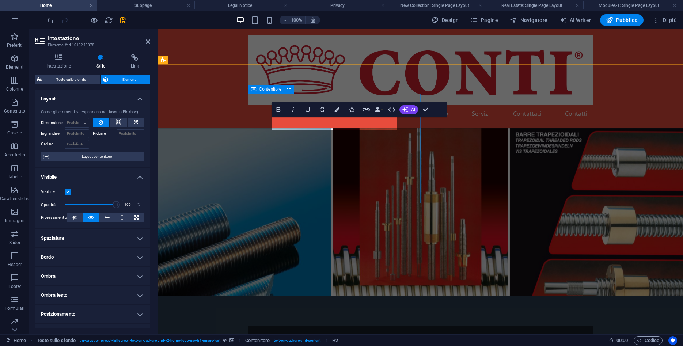
click at [617, 166] on figure at bounding box center [420, 212] width 525 height 168
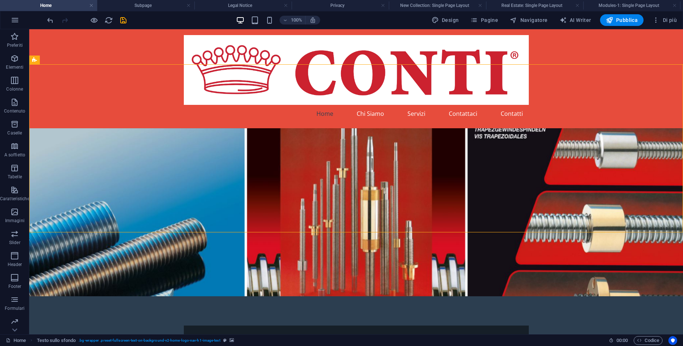
click at [484, 157] on figure at bounding box center [356, 212] width 654 height 168
click at [100, 60] on icon at bounding box center [100, 60] width 5 height 8
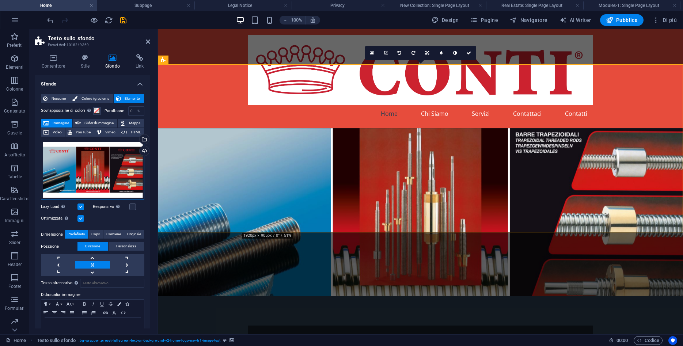
click at [76, 186] on div "Trascina qui i file, fai clic per sceglierli o selezionali da File o dalle nost…" at bounding box center [92, 170] width 103 height 60
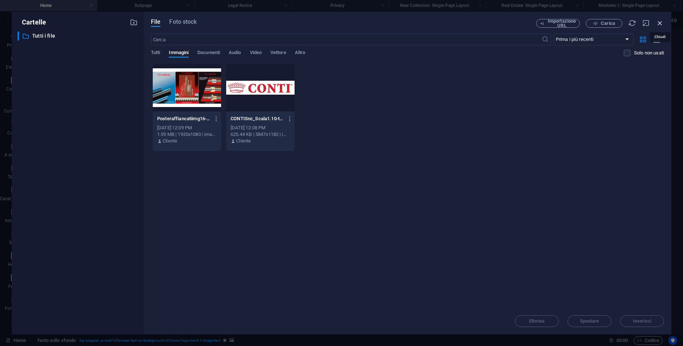
click at [659, 24] on icon "button" at bounding box center [660, 23] width 8 height 8
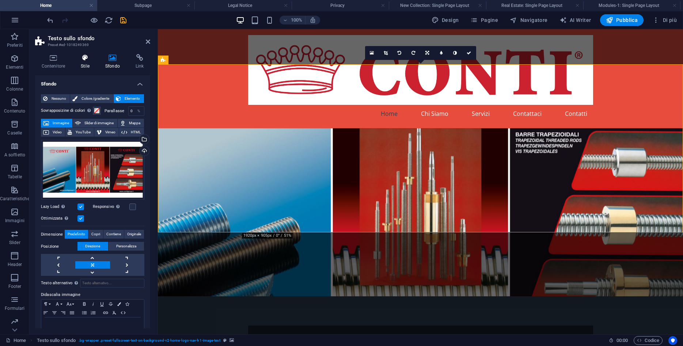
click at [90, 62] on h4 "Stile" at bounding box center [87, 61] width 24 height 15
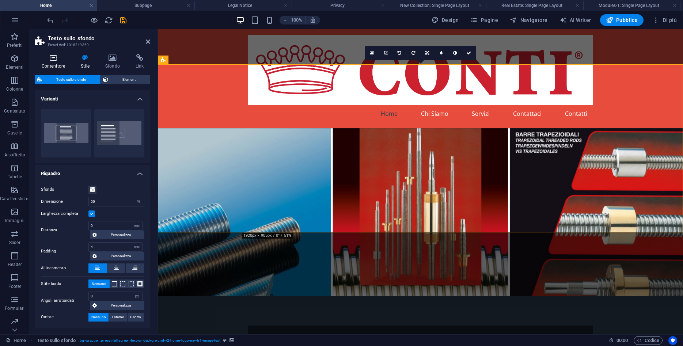
click at [53, 57] on icon at bounding box center [53, 57] width 37 height 7
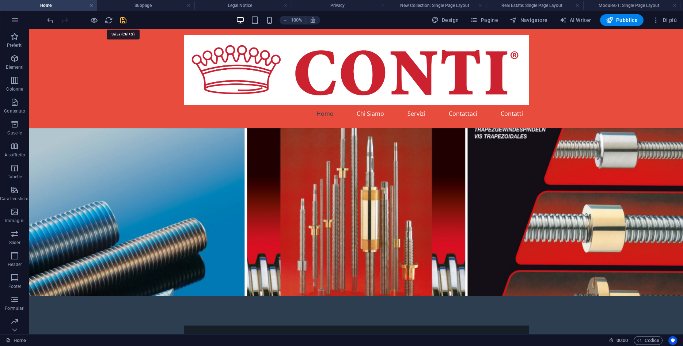
click at [121, 20] on icon "save" at bounding box center [123, 20] width 8 height 8
checkbox input "false"
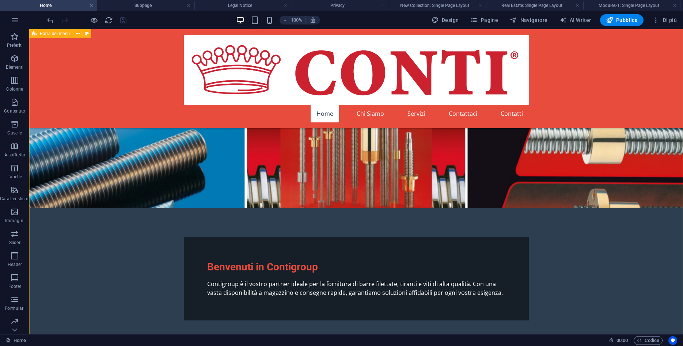
scroll to position [37, 0]
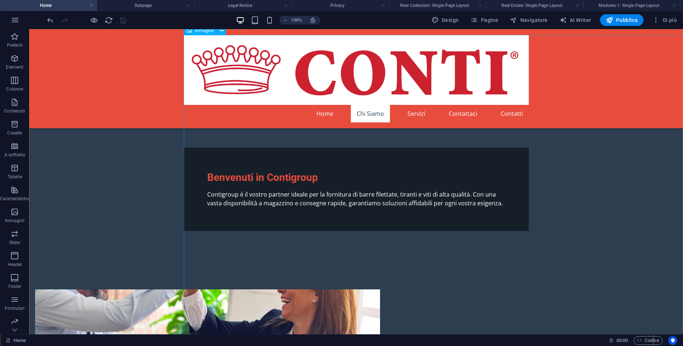
click at [529, 105] on figure at bounding box center [356, 70] width 345 height 70
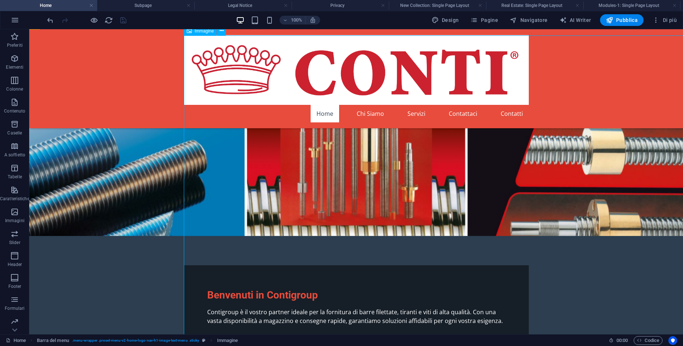
scroll to position [0, 0]
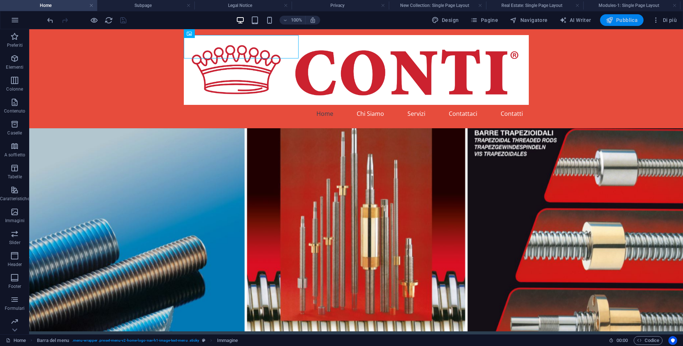
click at [624, 22] on span "Pubblica" at bounding box center [622, 19] width 32 height 7
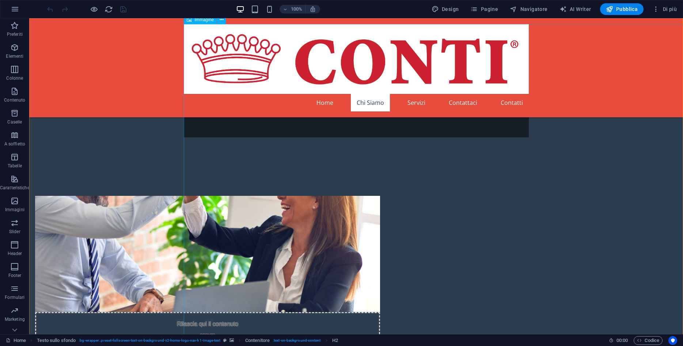
scroll to position [224, 0]
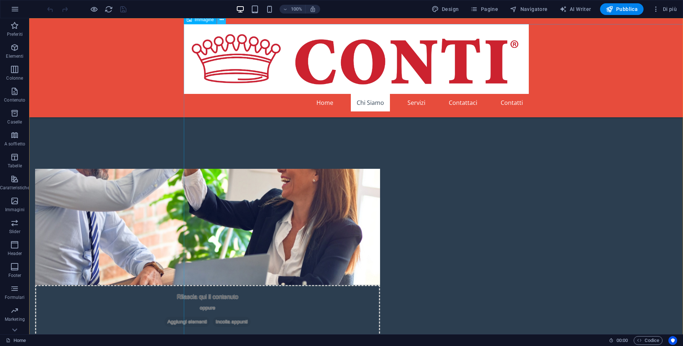
click at [222, 21] on icon at bounding box center [222, 20] width 4 height 8
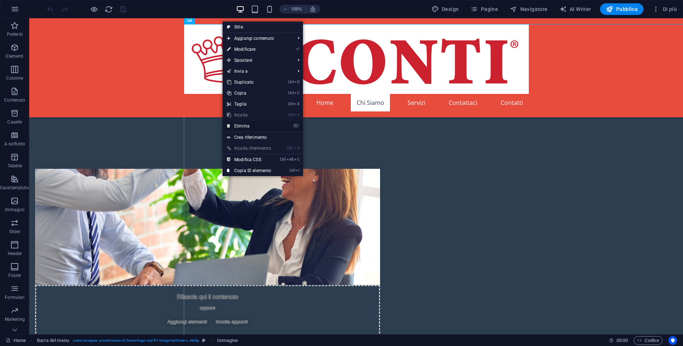
click at [242, 124] on link "⌦ Elimina" at bounding box center [249, 126] width 53 height 11
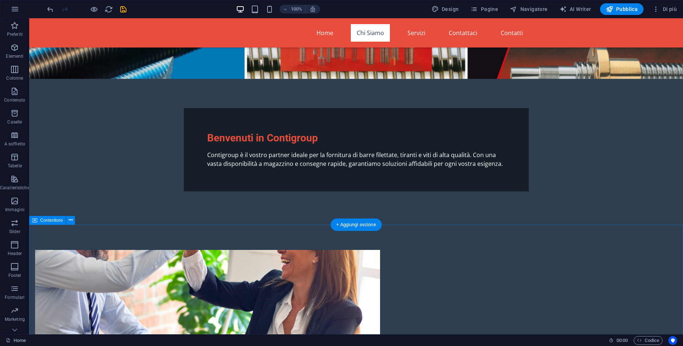
scroll to position [0, 0]
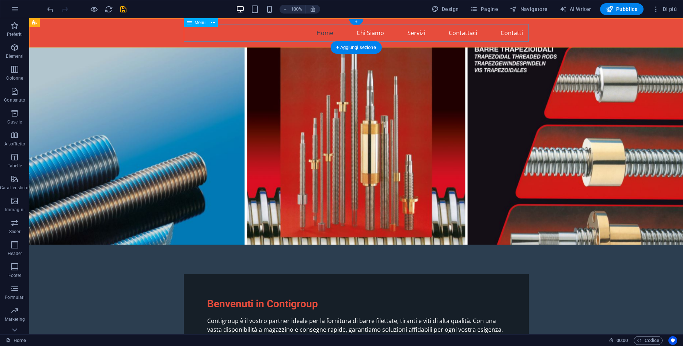
click at [221, 29] on nav "Home Chi Siamo Servizi Contattaci Contatti" at bounding box center [356, 33] width 345 height 18
click at [216, 23] on button at bounding box center [213, 22] width 9 height 9
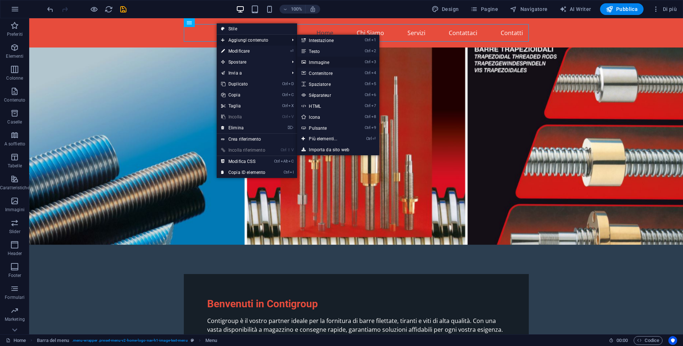
click at [335, 64] on link "Ctrl 3 Immagine" at bounding box center [324, 62] width 55 height 11
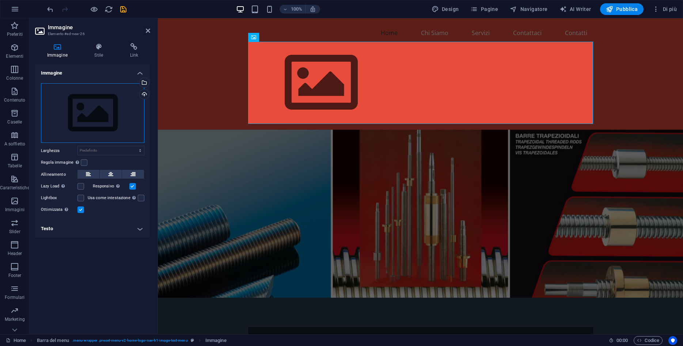
click at [84, 105] on div "Trascina qui i file, fai clic per sceglierli o selezionali da File o dalle nost…" at bounding box center [92, 113] width 103 height 60
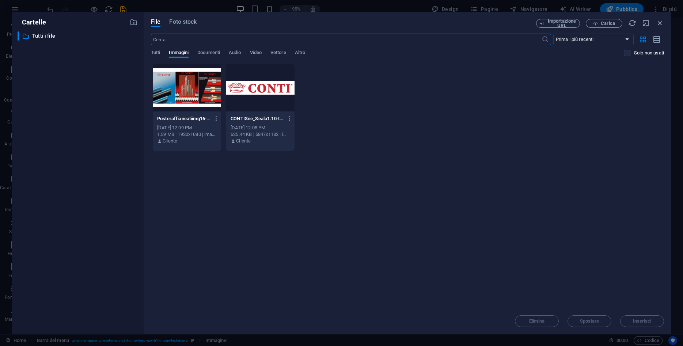
click at [277, 92] on div at bounding box center [260, 88] width 68 height 48
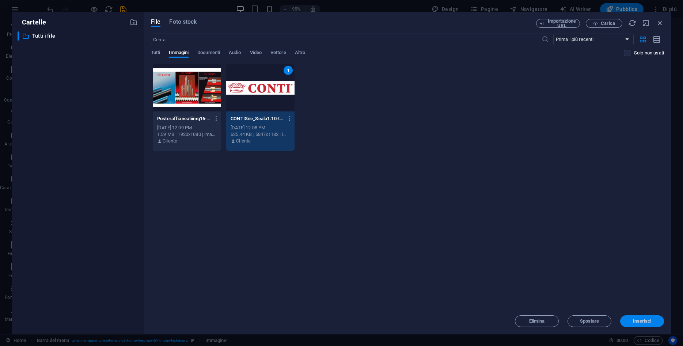
click at [635, 320] on span "Inserisci" at bounding box center [642, 321] width 19 height 4
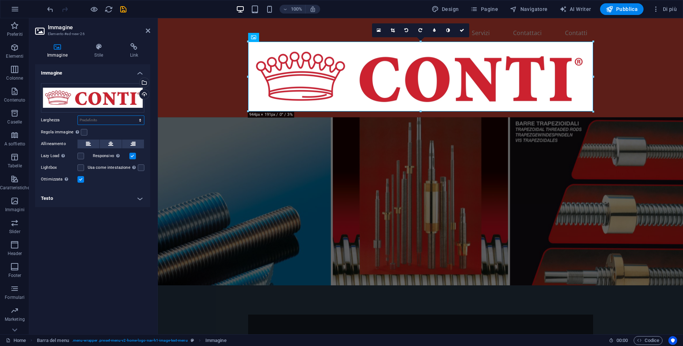
click at [78, 116] on select "Predefinito automatico px rem % em vh vw" at bounding box center [111, 120] width 66 height 9
drag, startPoint x: 102, startPoint y: 121, endPoint x: 80, endPoint y: 180, distance: 62.9
click at [74, 210] on div "Immagine Trascina qui i file, fai clic per sceglierli o selezionali da File o d…" at bounding box center [92, 196] width 115 height 264
click at [84, 131] on label at bounding box center [84, 132] width 7 height 7
click at [0, 0] on input "Regola immagine Regola automaticamente l'immagine ad altezza e larghezza fisse" at bounding box center [0, 0] width 0 height 0
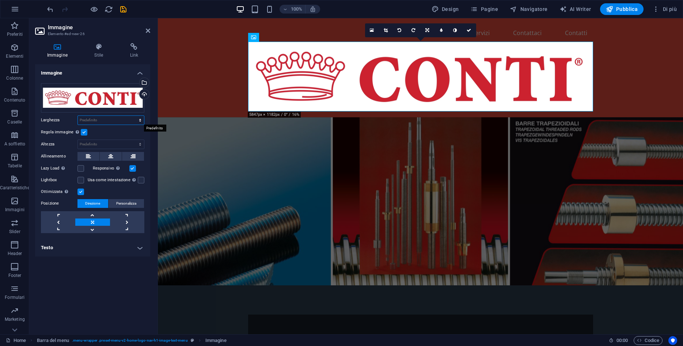
click at [78, 116] on select "Predefinito automatico px rem % em vh vw" at bounding box center [111, 120] width 66 height 9
select select "%"
click option "%" at bounding box center [0, 0] width 0 height 0
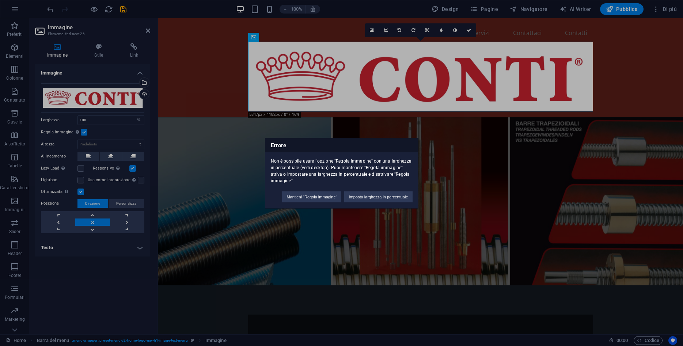
click at [100, 133] on div "Errore Non è possibile usare l'opzione "Regola immagine" con una larghezza in p…" at bounding box center [341, 173] width 683 height 346
click at [359, 195] on button "Imposta larghezza in percentuale" at bounding box center [378, 196] width 68 height 11
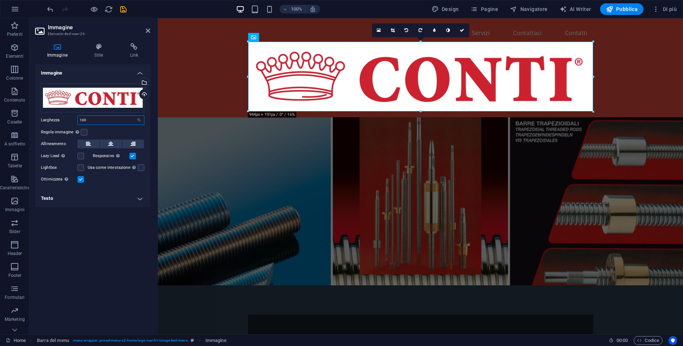
drag, startPoint x: 120, startPoint y: 121, endPoint x: 49, endPoint y: 118, distance: 71.4
click at [78, 118] on input "100" at bounding box center [111, 120] width 66 height 9
type input "40"
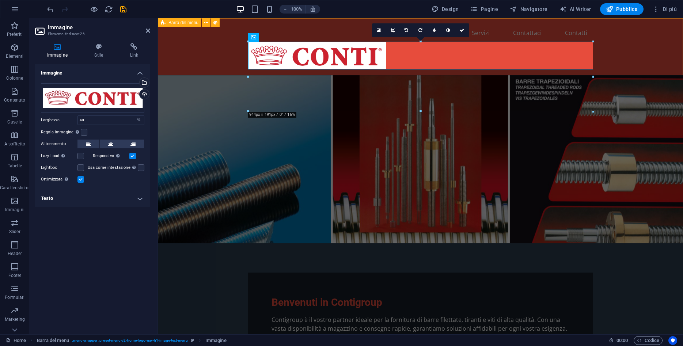
click at [604, 53] on div "Home Chi Siamo Servizi Contattaci Contatti" at bounding box center [420, 46] width 525 height 57
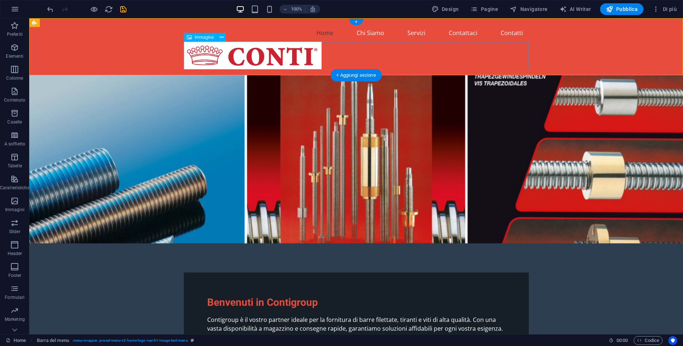
click at [306, 56] on figure at bounding box center [356, 56] width 345 height 28
click at [220, 38] on icon at bounding box center [222, 38] width 4 height 8
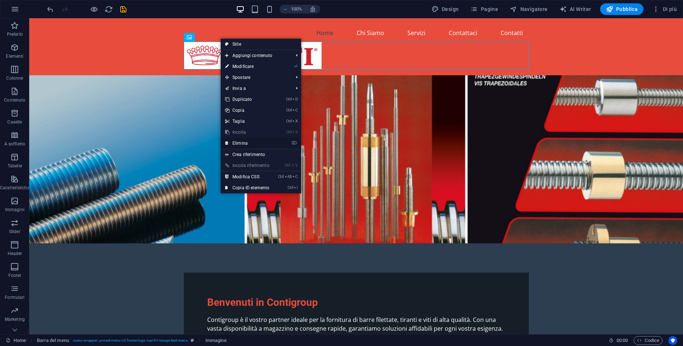
click at [252, 143] on link "⌦ Elimina" at bounding box center [247, 143] width 53 height 11
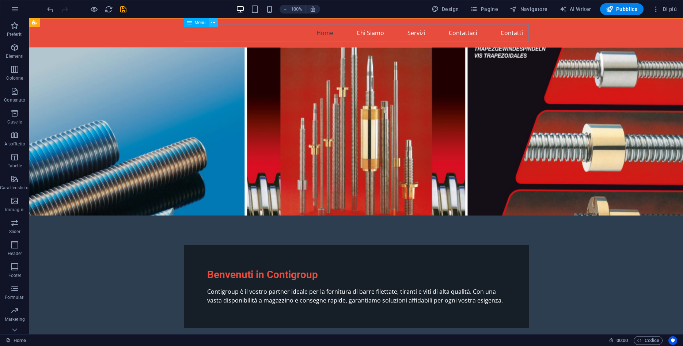
click at [212, 23] on icon at bounding box center [213, 23] width 4 height 8
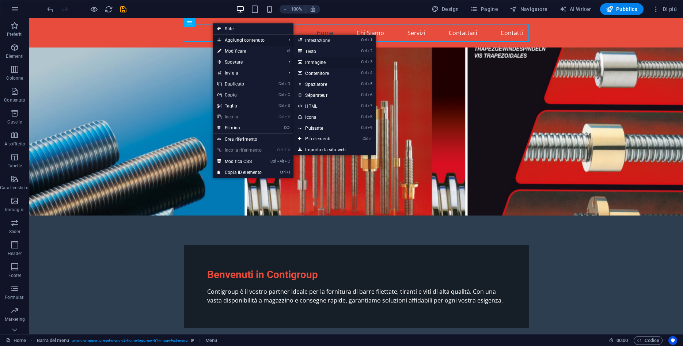
click at [324, 65] on link "Ctrl 3 Immagine" at bounding box center [321, 62] width 55 height 11
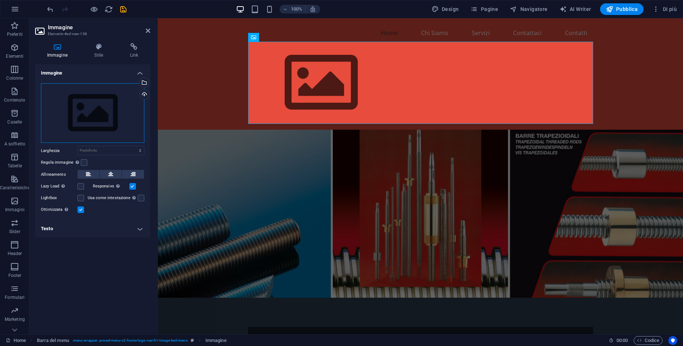
click at [105, 95] on div "Trascina qui i file, fai clic per sceglierli o selezionali da File o dalle nost…" at bounding box center [92, 113] width 103 height 60
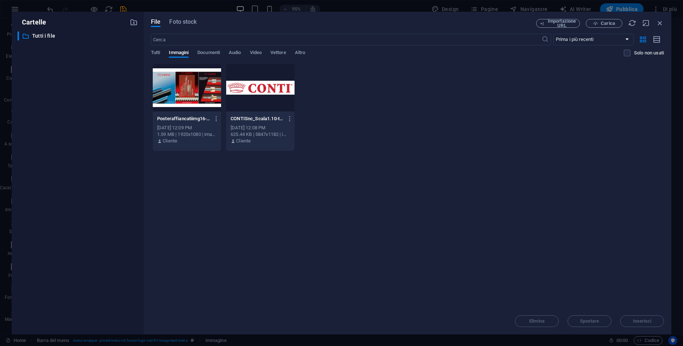
click at [259, 98] on div at bounding box center [260, 88] width 68 height 48
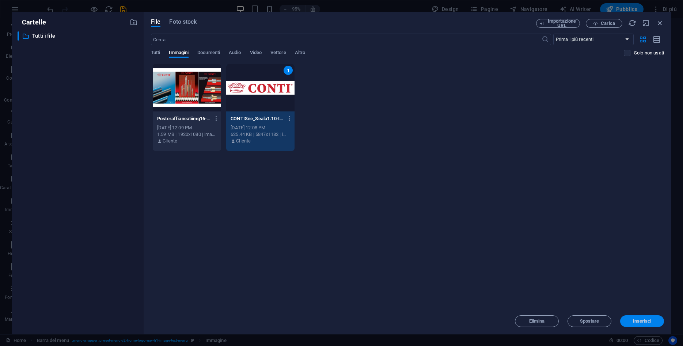
click at [631, 322] on span "Inserisci" at bounding box center [642, 321] width 38 height 4
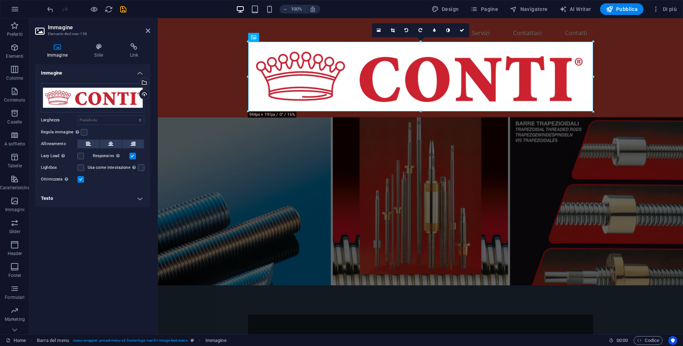
click at [139, 200] on h4 "Testo" at bounding box center [92, 199] width 115 height 18
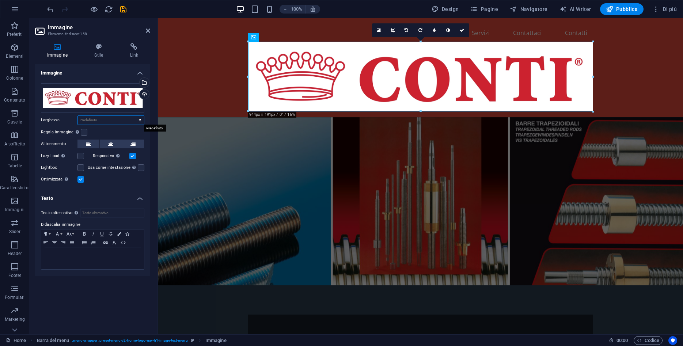
click at [78, 116] on select "Predefinito automatico px rem % em vh vw" at bounding box center [111, 120] width 66 height 9
select select "%"
click option "%" at bounding box center [0, 0] width 0 height 0
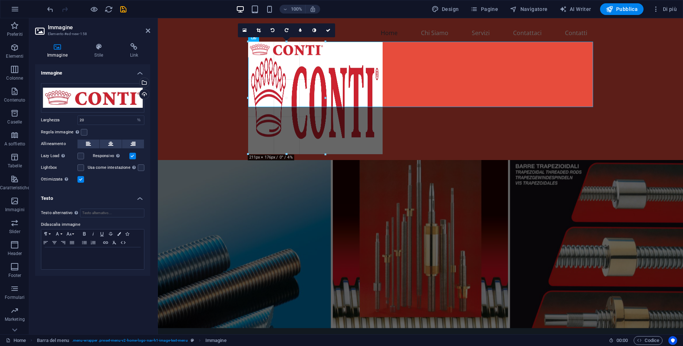
drag, startPoint x: 593, startPoint y: 41, endPoint x: 383, endPoint y: 71, distance: 212.6
click at [383, 71] on div "H2 Testo sullo sfondo Contenitore Testo Immagine con testo Immagine Barra del m…" at bounding box center [420, 176] width 525 height 316
type input "326"
select select "px"
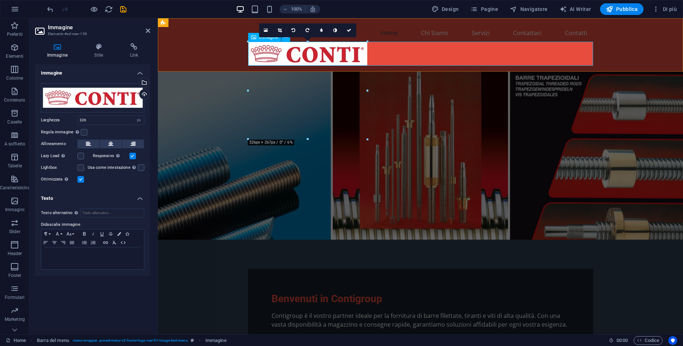
click at [404, 56] on figure at bounding box center [420, 54] width 345 height 24
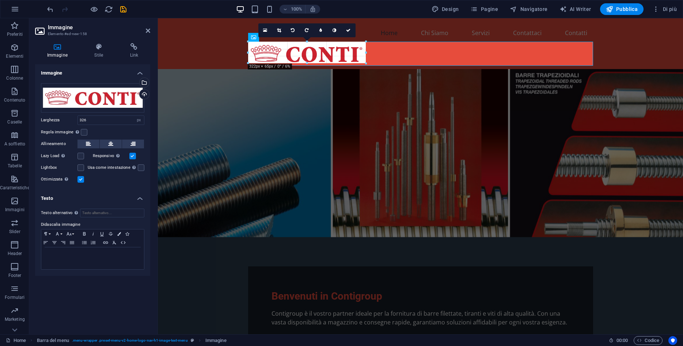
drag, startPoint x: 366, startPoint y: 67, endPoint x: 193, endPoint y: 45, distance: 173.9
type input "318"
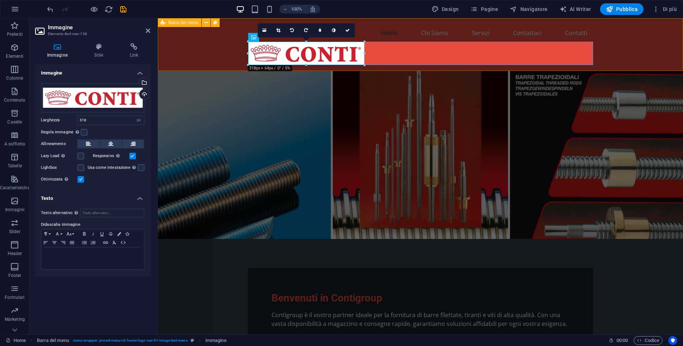
click at [620, 54] on div "Home Chi Siamo Servizi Contattaci Contatti" at bounding box center [420, 44] width 525 height 53
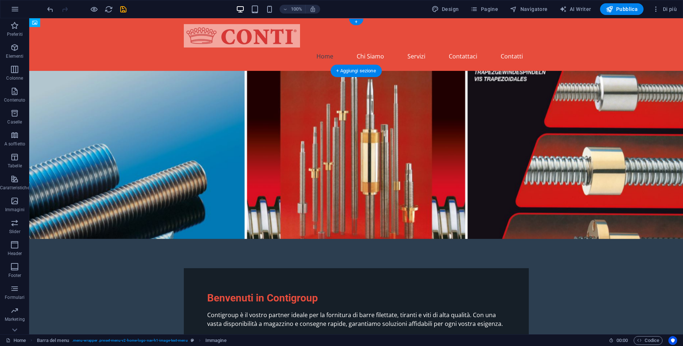
drag, startPoint x: 275, startPoint y: 57, endPoint x: 276, endPoint y: 46, distance: 11.8
click at [276, 46] on header "Home Chi Siamo Servizi Contattaci Contatti" at bounding box center [356, 44] width 357 height 53
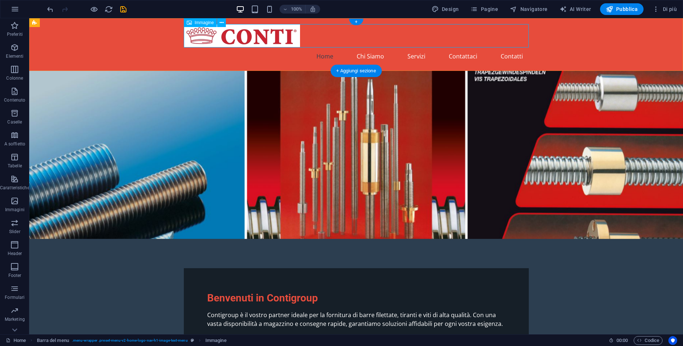
click at [498, 33] on figure at bounding box center [356, 35] width 345 height 23
click at [220, 21] on icon at bounding box center [222, 23] width 4 height 8
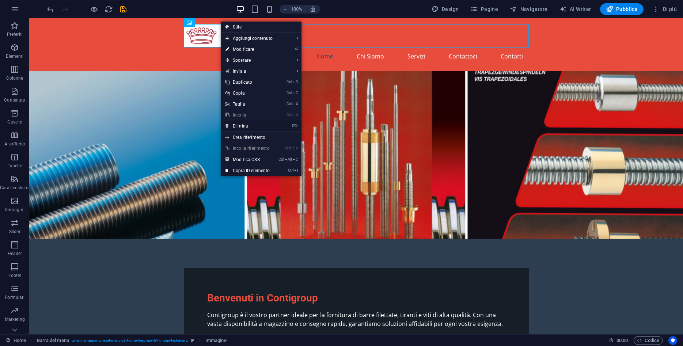
click at [252, 126] on link "⌦ Elimina" at bounding box center [247, 126] width 53 height 11
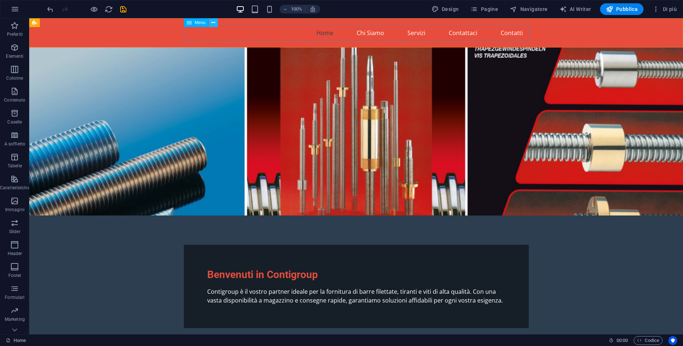
click at [216, 24] on button at bounding box center [213, 22] width 9 height 9
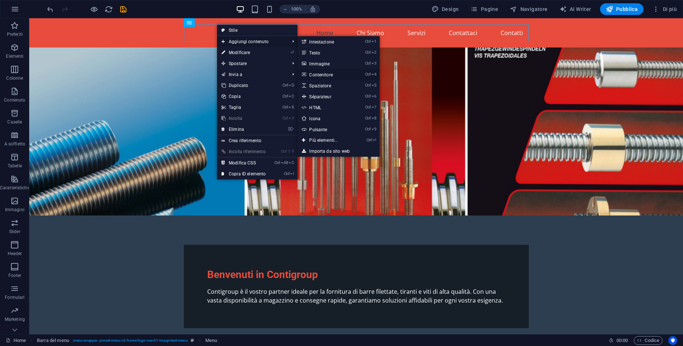
click at [325, 76] on link "Ctrl 4 Contenitore" at bounding box center [325, 74] width 55 height 11
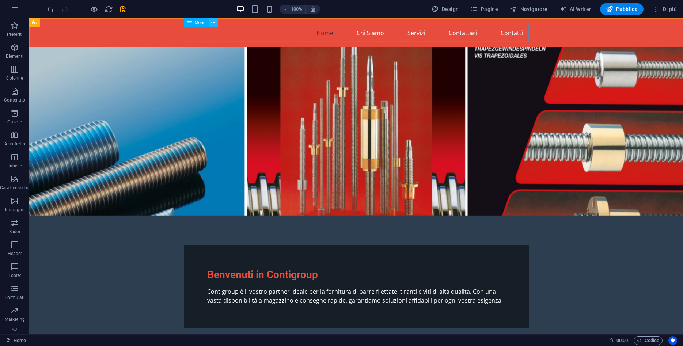
click at [213, 24] on icon at bounding box center [213, 23] width 4 height 8
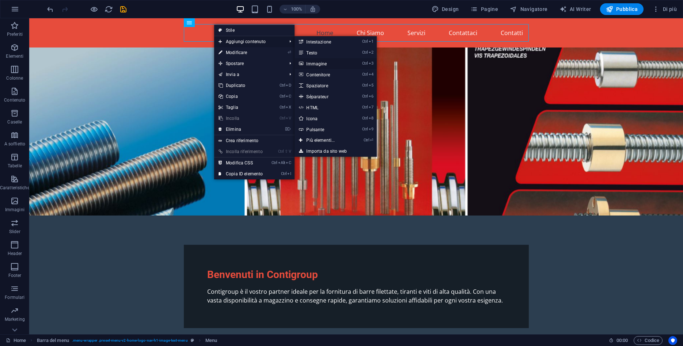
drag, startPoint x: 328, startPoint y: 64, endPoint x: 170, endPoint y: 46, distance: 158.6
click at [328, 64] on link "Ctrl 3 Immagine" at bounding box center [322, 63] width 55 height 11
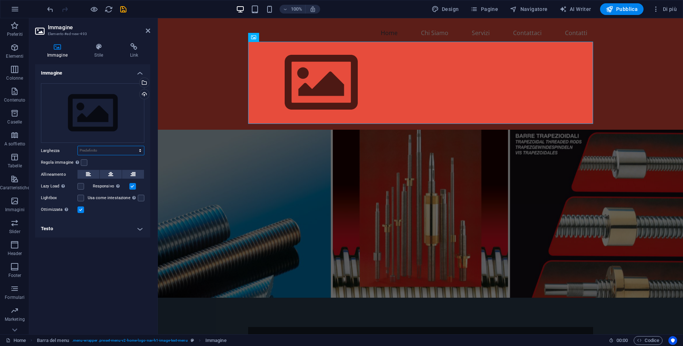
click at [78, 146] on select "Predefinito automatico px rem % em vh vw" at bounding box center [111, 150] width 66 height 9
click option "automatico" at bounding box center [0, 0] width 0 height 0
select select "DISABLED_OPTION_VALUE"
click at [117, 94] on div "Trascina qui i file, fai clic per sceglierli o selezionali da File o dalle nost…" at bounding box center [92, 113] width 103 height 60
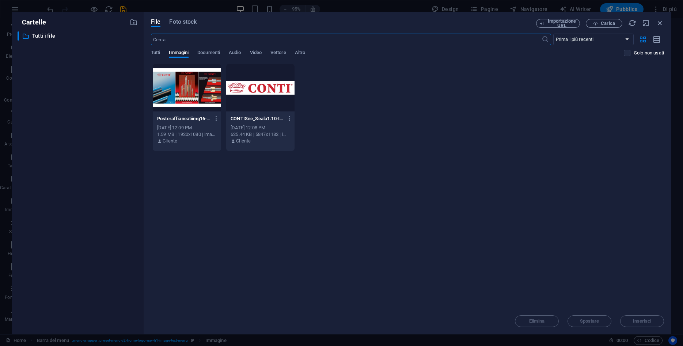
click at [273, 94] on div at bounding box center [260, 88] width 68 height 48
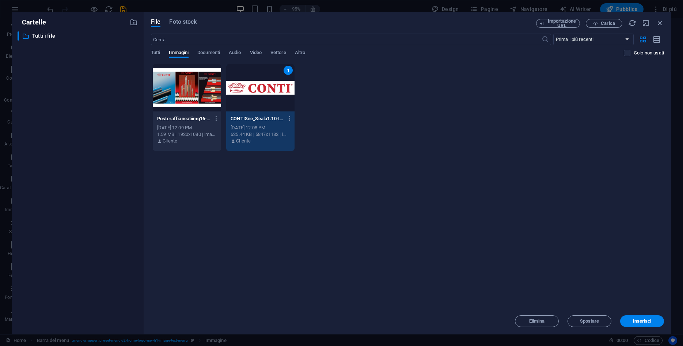
click at [273, 94] on div "1" at bounding box center [260, 88] width 68 height 48
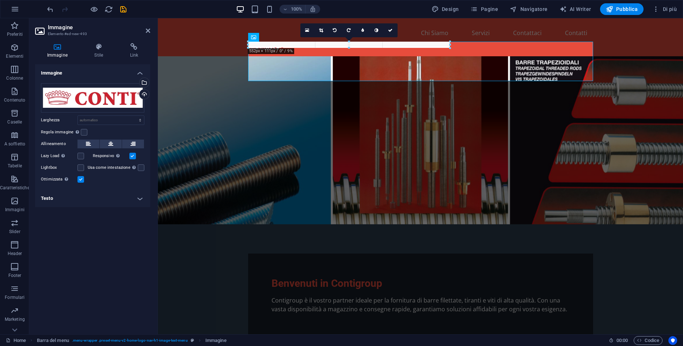
drag, startPoint x: 593, startPoint y: 76, endPoint x: 279, endPoint y: 52, distance: 315.4
type input "84"
select select "px"
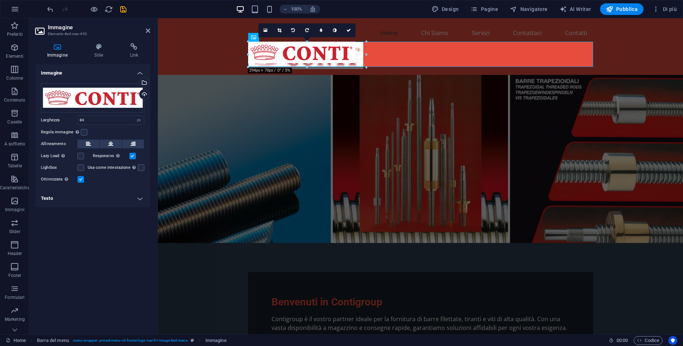
drag, startPoint x: 278, startPoint y: 50, endPoint x: 313, endPoint y: 72, distance: 41.4
click at [313, 72] on div "H2 Testo sullo sfondo Contenitore Testo Immagine con testo Immagine Barra del m…" at bounding box center [420, 176] width 525 height 316
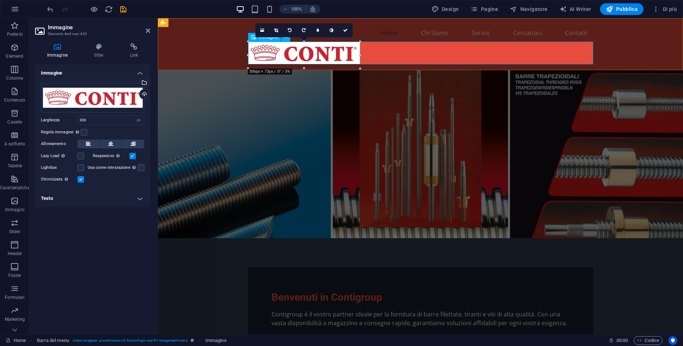
type input "84"
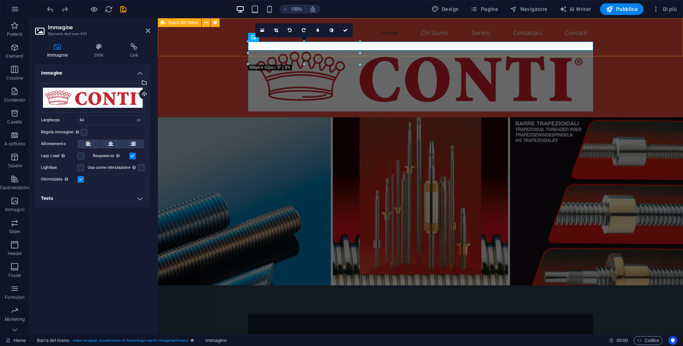
select select "DISABLED_OPTION_VALUE"
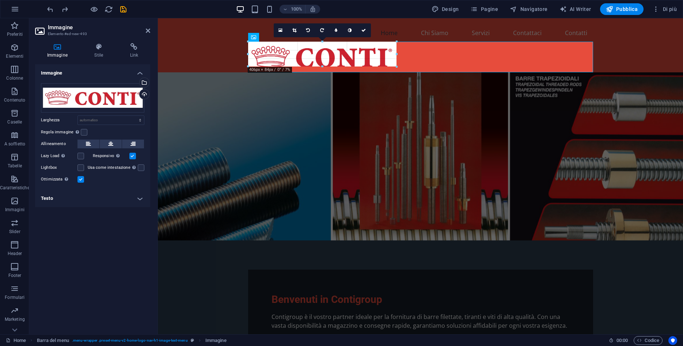
drag, startPoint x: 594, startPoint y: 111, endPoint x: 369, endPoint y: 53, distance: 232.0
type input "329"
select select "px"
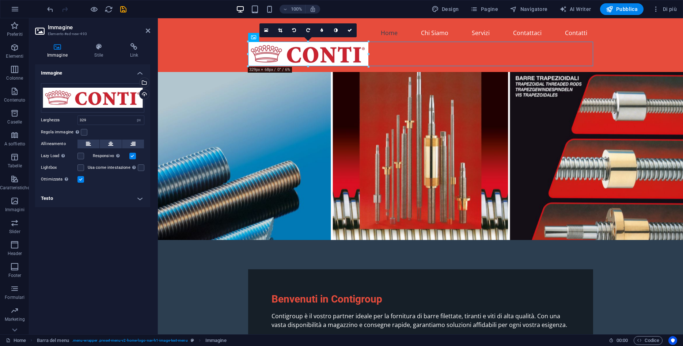
drag, startPoint x: 347, startPoint y: 52, endPoint x: 348, endPoint y: 37, distance: 15.8
click at [351, 32] on icon at bounding box center [350, 30] width 4 height 4
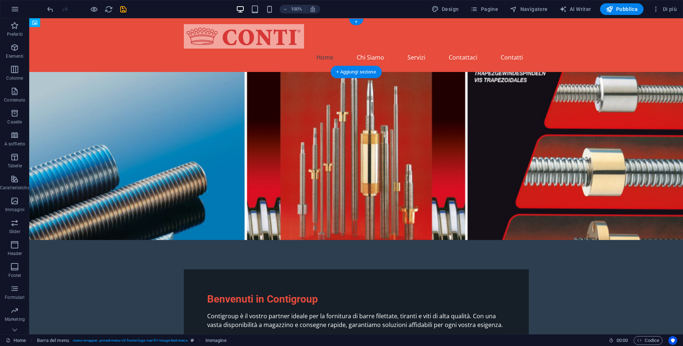
drag, startPoint x: 289, startPoint y: 52, endPoint x: 289, endPoint y: 41, distance: 10.2
click at [291, 37] on header "Home Chi Siamo Servizi Contattaci Contatti" at bounding box center [356, 45] width 357 height 54
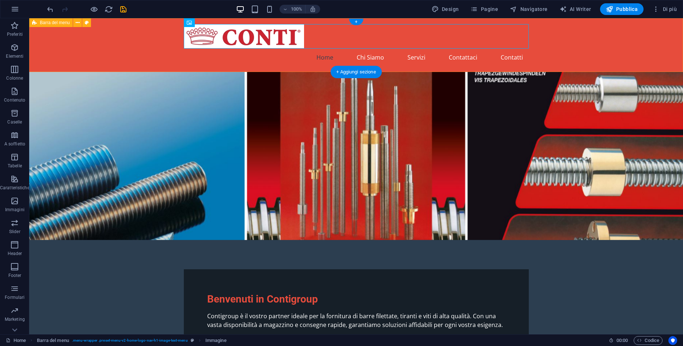
click at [600, 58] on div "Home Chi Siamo Servizi Contattaci Contatti" at bounding box center [356, 45] width 654 height 54
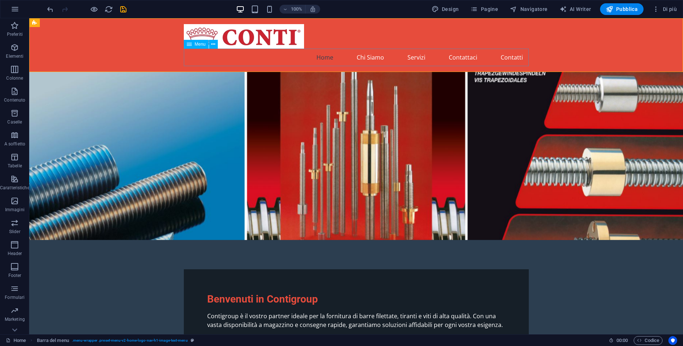
click at [196, 48] on div "Menu" at bounding box center [196, 44] width 25 height 9
click at [196, 44] on span "Menu" at bounding box center [200, 44] width 11 height 4
select select
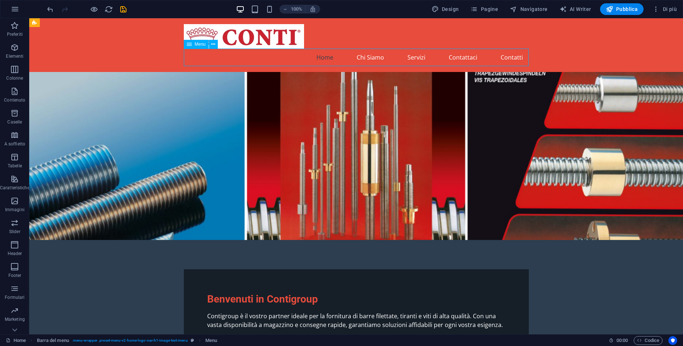
select select
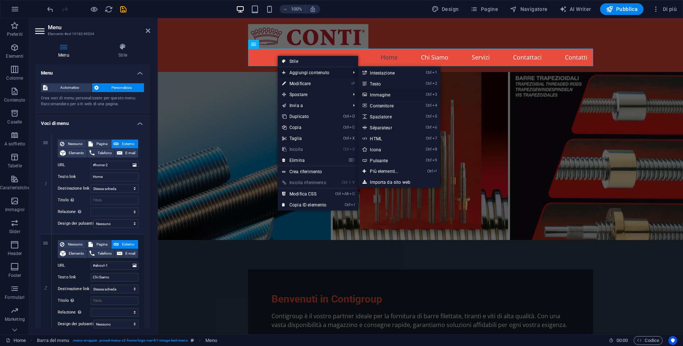
click at [379, 94] on link "Ctrl 3 Immagine" at bounding box center [385, 94] width 55 height 11
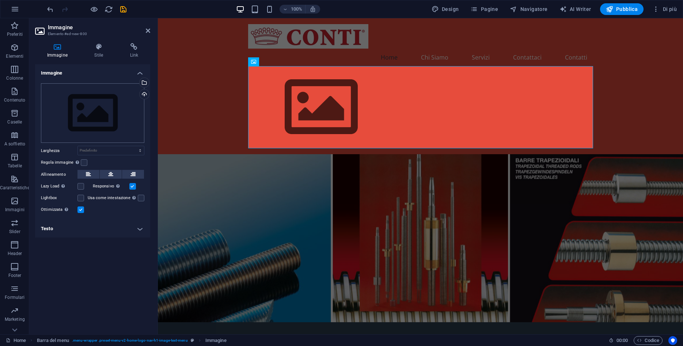
click at [97, 126] on div "Trascina qui i file, fai clic per sceglierli o selezionali da File o dalle nost…" at bounding box center [92, 113] width 103 height 60
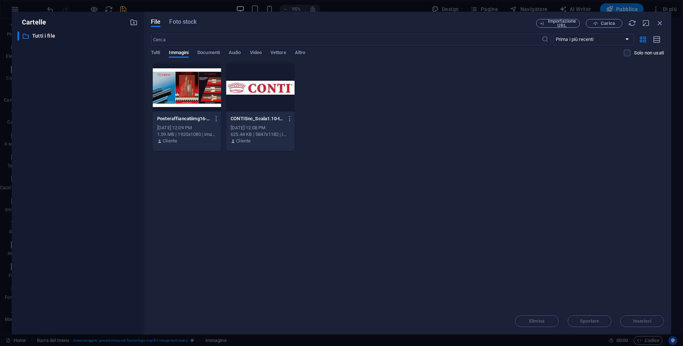
click at [238, 103] on div at bounding box center [260, 88] width 68 height 48
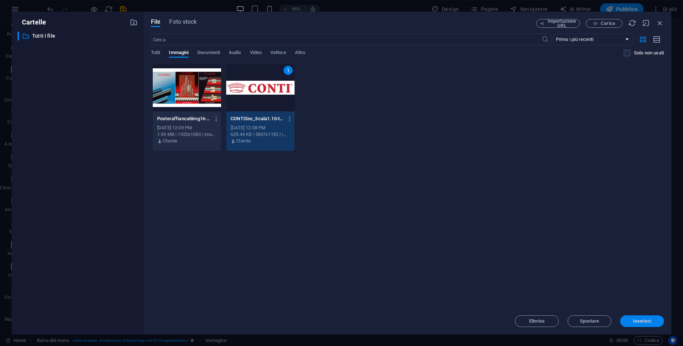
click at [634, 320] on span "Inserisci" at bounding box center [642, 321] width 19 height 4
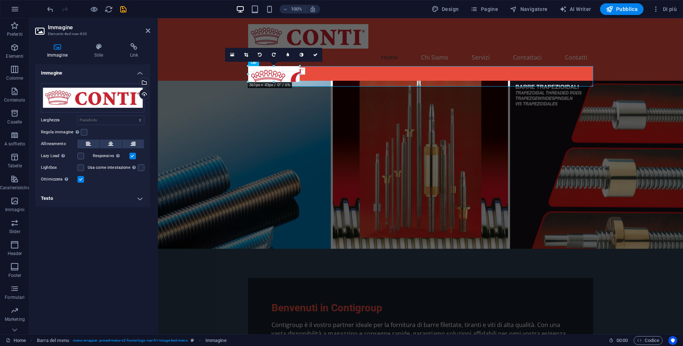
drag, startPoint x: 594, startPoint y: 136, endPoint x: 276, endPoint y: 72, distance: 324.4
type input "357"
select select "px"
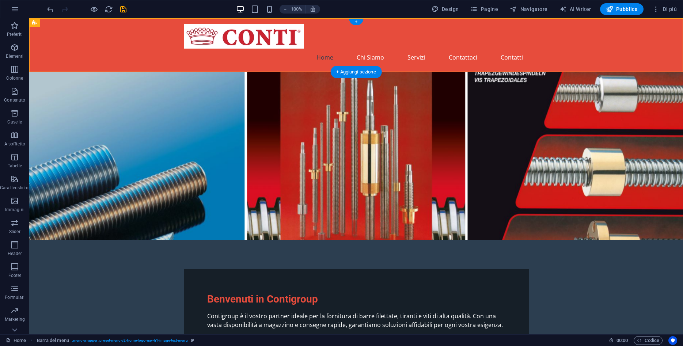
drag, startPoint x: 257, startPoint y: 34, endPoint x: 250, endPoint y: 61, distance: 27.5
click at [250, 61] on header "Home Chi Siamo Servizi Contattaci Contatti" at bounding box center [356, 45] width 357 height 54
click at [258, 41] on figure at bounding box center [356, 36] width 345 height 24
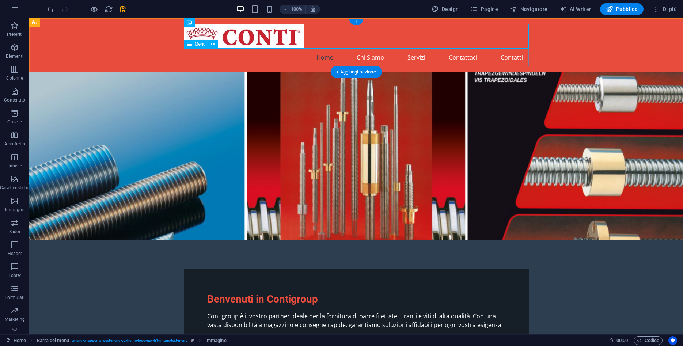
click at [261, 52] on nav "Home Chi Siamo Servizi Contattaci Contatti" at bounding box center [356, 58] width 345 height 18
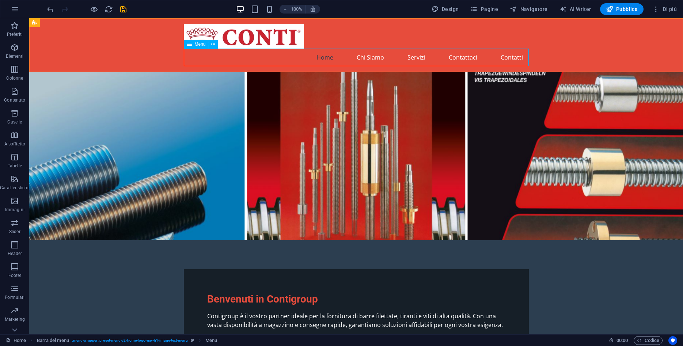
click at [197, 44] on span "Menu" at bounding box center [200, 44] width 11 height 4
click at [188, 44] on icon at bounding box center [189, 44] width 5 height 9
click at [215, 44] on icon at bounding box center [213, 45] width 4 height 8
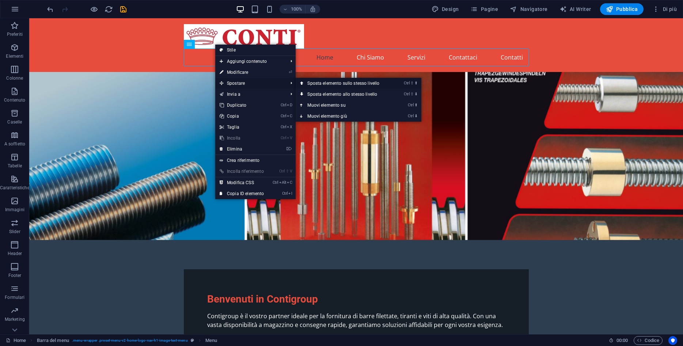
click at [330, 81] on link "Ctrl ⇧ ⬆ Sposta elemento sullo stesso livello" at bounding box center [345, 83] width 98 height 11
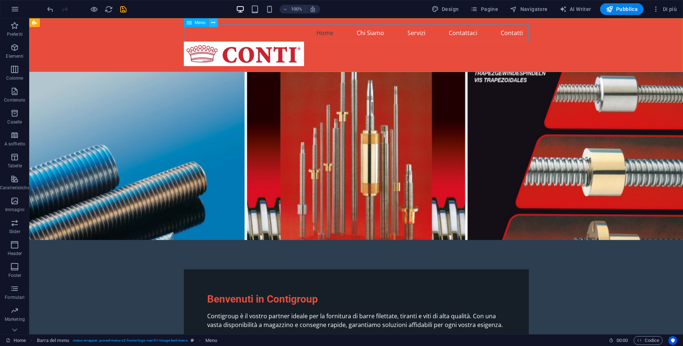
click at [214, 23] on icon at bounding box center [213, 23] width 4 height 8
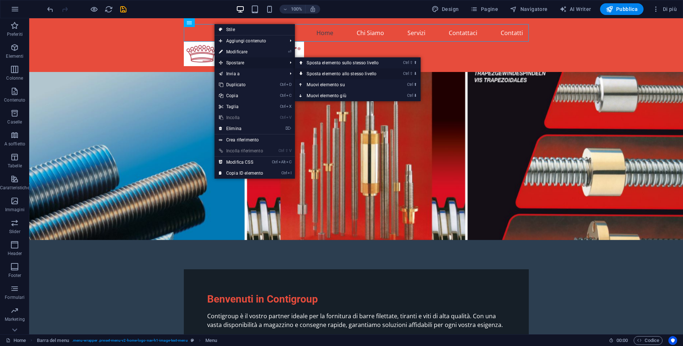
click at [322, 75] on link "Ctrl ⇧ ⬇ Sposta elemento allo stesso livello" at bounding box center [344, 73] width 98 height 11
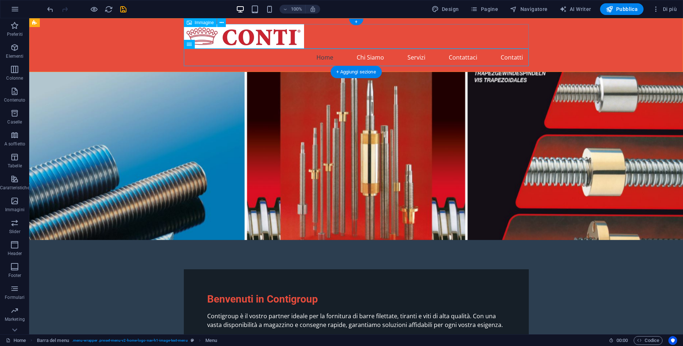
click at [234, 41] on figure at bounding box center [356, 36] width 345 height 24
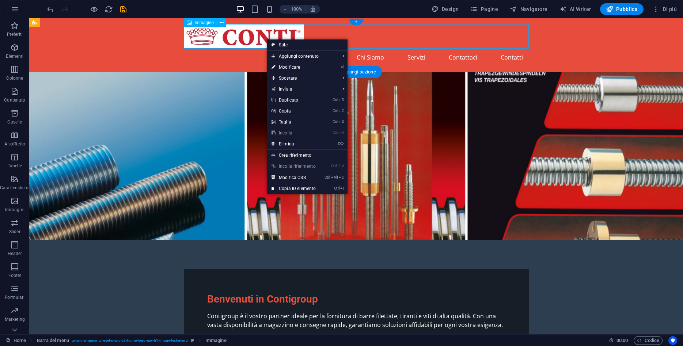
click at [257, 38] on figure at bounding box center [356, 36] width 345 height 24
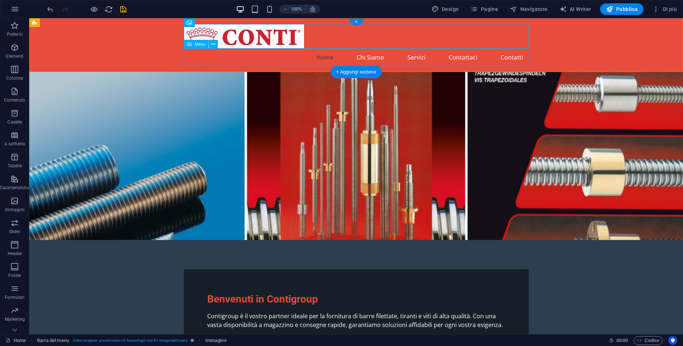
click at [245, 63] on nav "Home Chi Siamo Servizi Contattaci Contatti" at bounding box center [356, 58] width 345 height 18
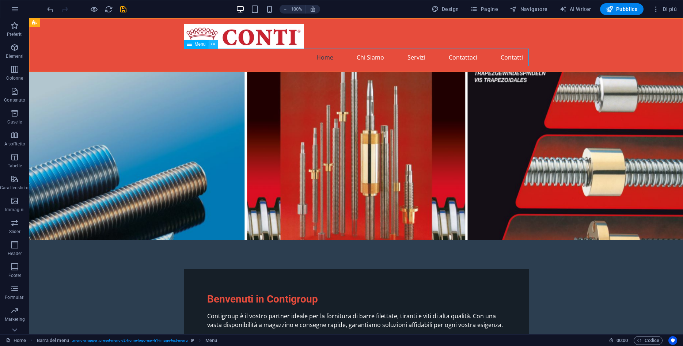
click at [215, 46] on button at bounding box center [213, 44] width 9 height 9
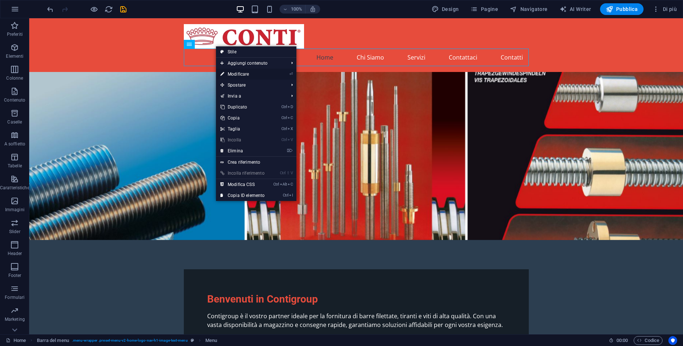
click at [254, 76] on link "⏎ Modificare" at bounding box center [242, 74] width 53 height 11
select select
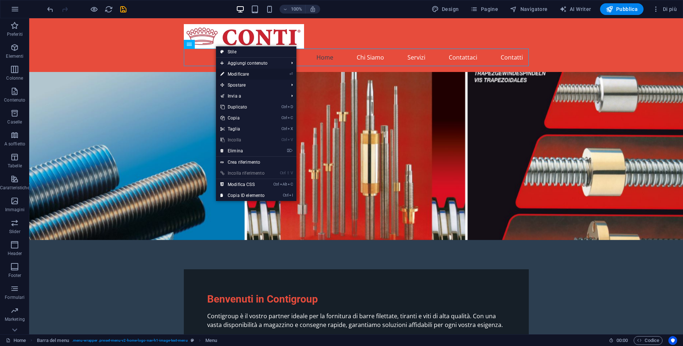
select select
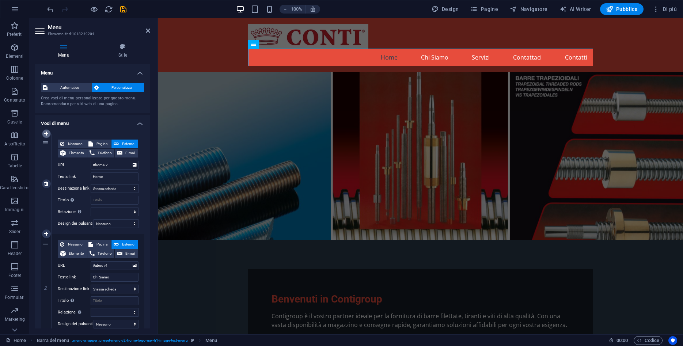
click at [45, 136] on icon at bounding box center [46, 133] width 4 height 5
select select
type input "#home-2"
type input "Home"
select select
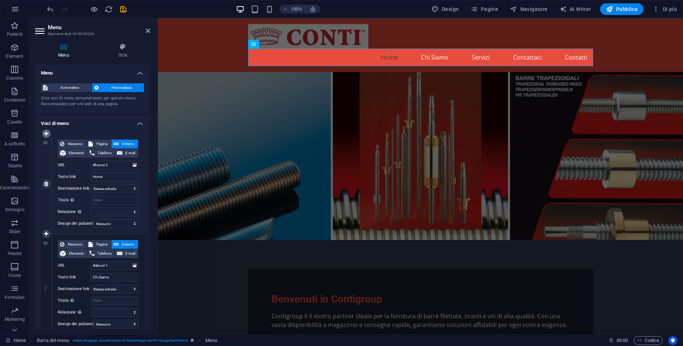
type input "#about-1"
type input "Chi Siamo"
select select
type input "#services-2"
type input "Servizi"
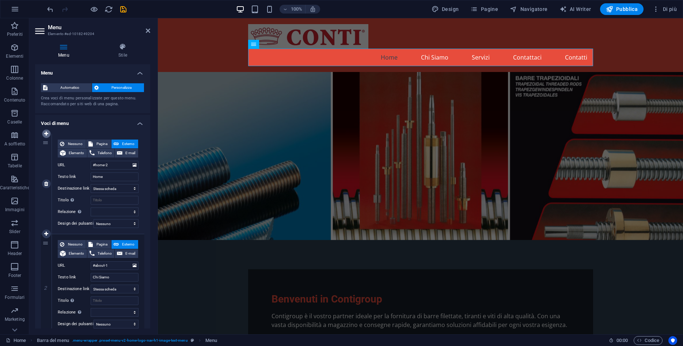
select select
type input "#cta-1"
type input "Contattaci"
select select
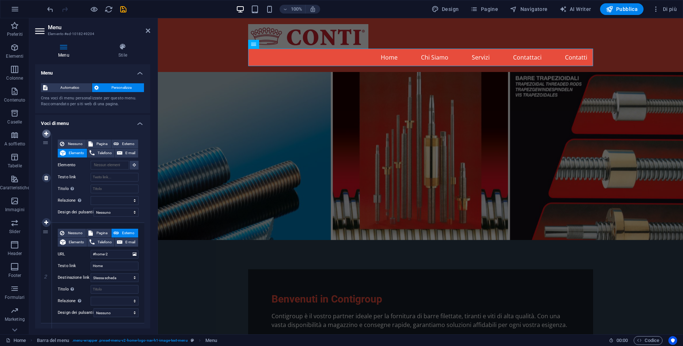
click at [45, 135] on icon at bounding box center [46, 133] width 4 height 5
select select
type input "#home-2"
type input "Home"
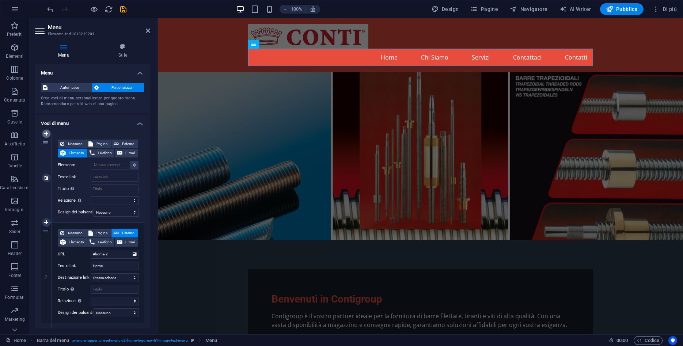
select select
type input "#about-1"
type input "Chi Siamo"
select select
type input "#services-2"
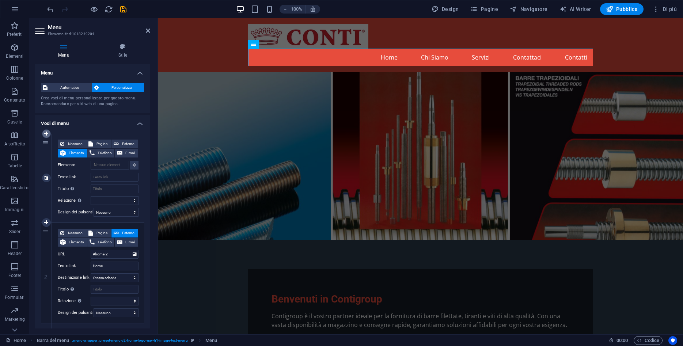
type input "Servizi"
select select
type input "#cta-1"
type input "Contattaci"
select select
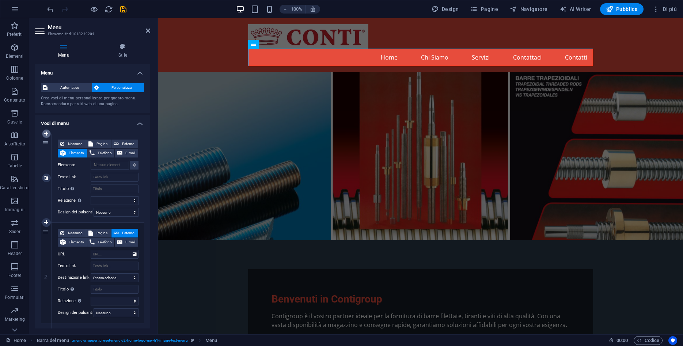
select select
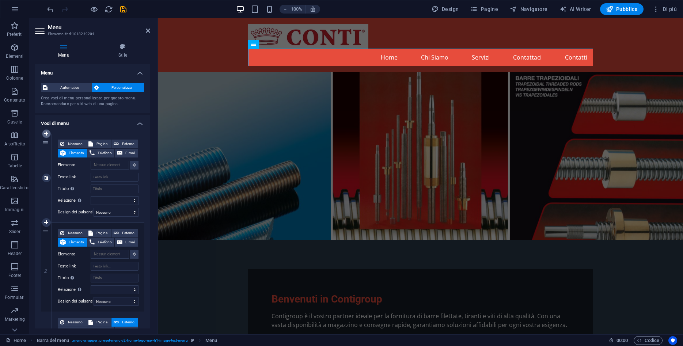
click at [45, 135] on icon at bounding box center [46, 133] width 4 height 5
select select
type input "#home-2"
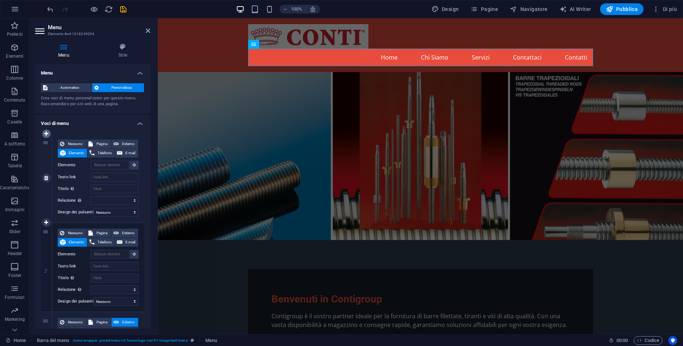
type input "Home"
select select
type input "#about-1"
type input "Chi Siamo"
select select
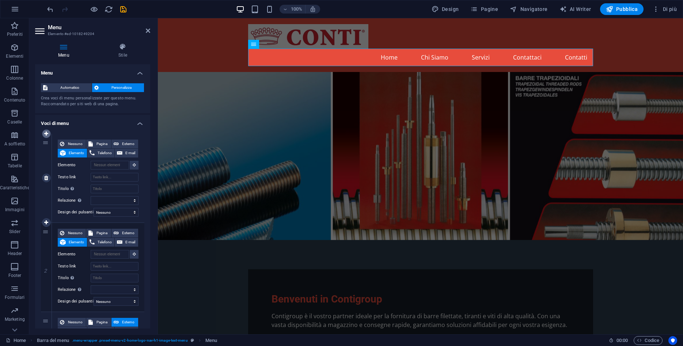
type input "#services-2"
type input "Servizi"
select select
type input "#cta-1"
type input "Contattaci"
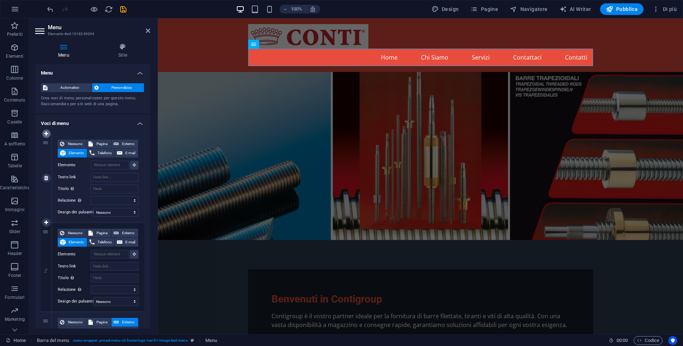
select select
click at [47, 9] on icon "undo" at bounding box center [50, 9] width 8 height 8
select select
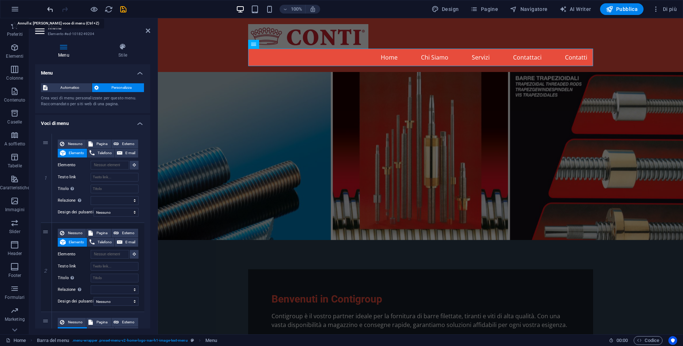
select select
type input "#home-2"
type input "Home"
select select
type input "#about-1"
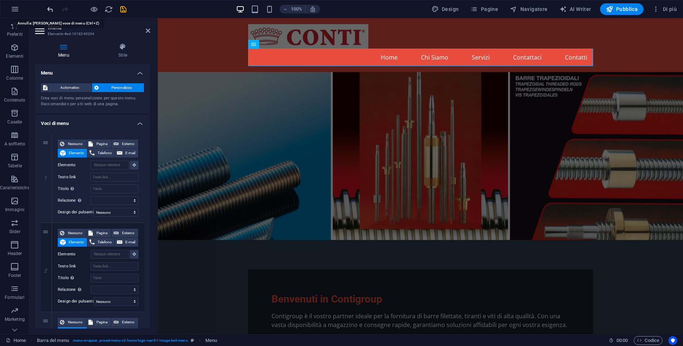
type input "Chi Siamo"
select select
type input "#services-2"
type input "Servizi"
select select
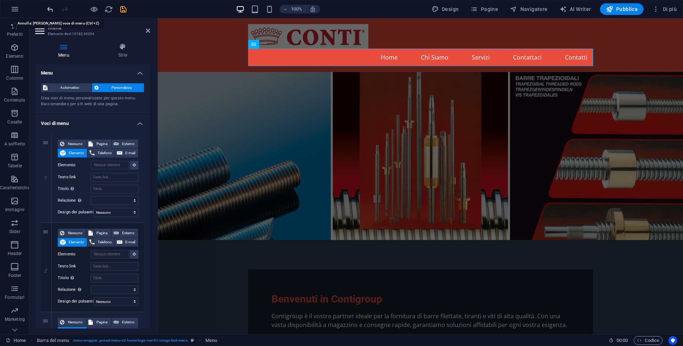
type input "#cta-1"
type input "Contattaci"
select select
type input "#contact-us-1"
type input "Contatti"
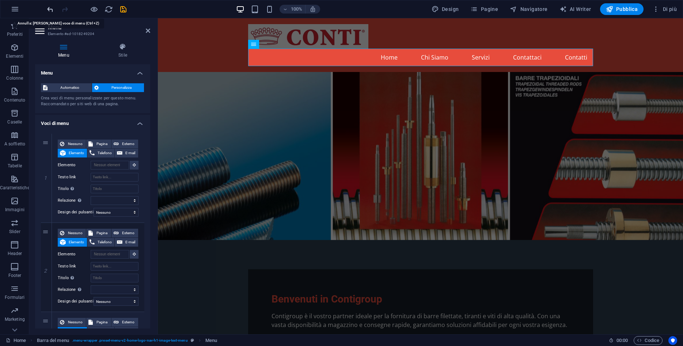
select select
click at [47, 9] on icon "undo" at bounding box center [50, 9] width 8 height 8
select select
type input "#home-2"
type input "Home"
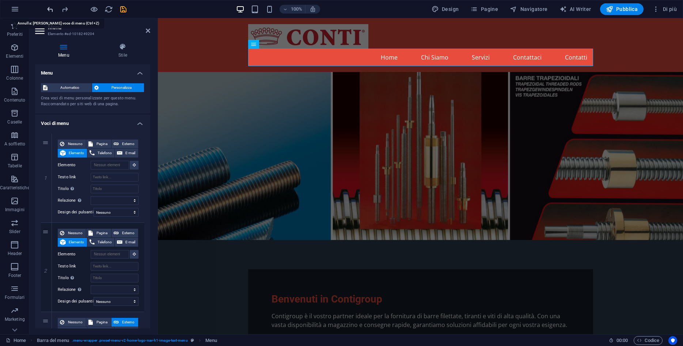
select select
type input "#about-1"
type input "Chi Siamo"
select select
type input "#services-2"
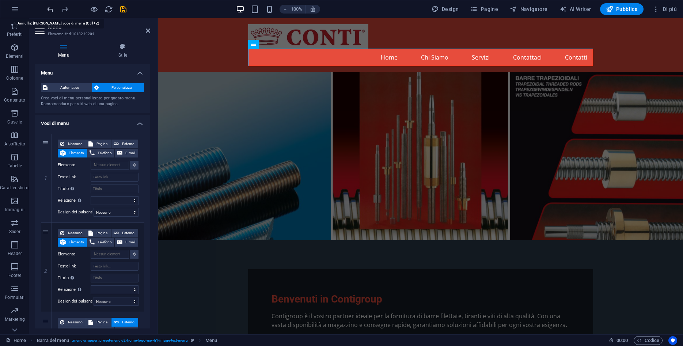
type input "Servizi"
select select
type input "#cta-1"
type input "Contattaci"
select select
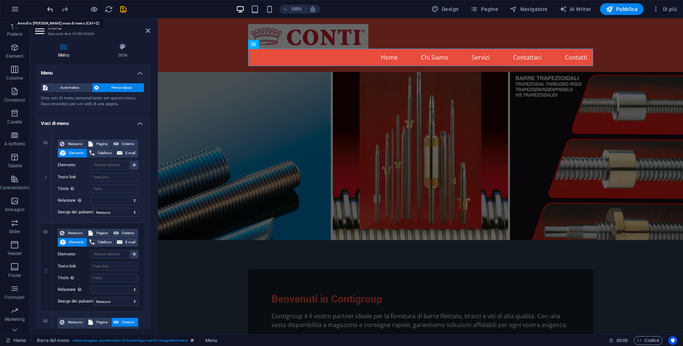
type input "#contact-us-1"
type input "Contatti"
select select
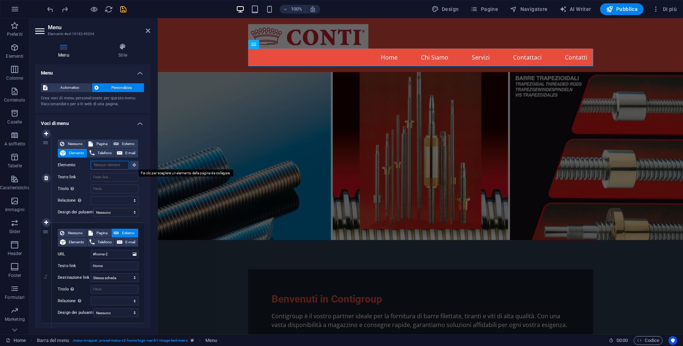
click at [127, 165] on input "Elemento" at bounding box center [110, 165] width 38 height 9
click at [132, 165] on button at bounding box center [134, 165] width 9 height 9
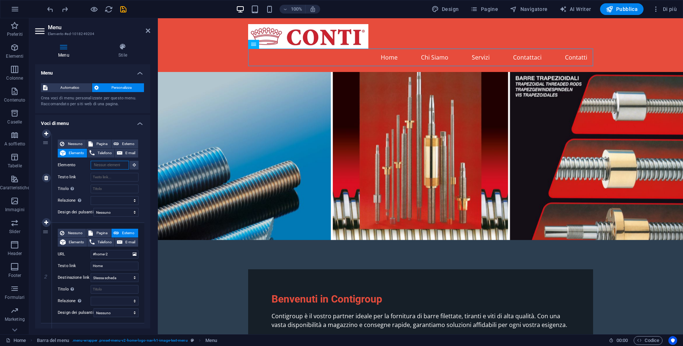
click at [122, 165] on input "Elemento" at bounding box center [110, 165] width 38 height 9
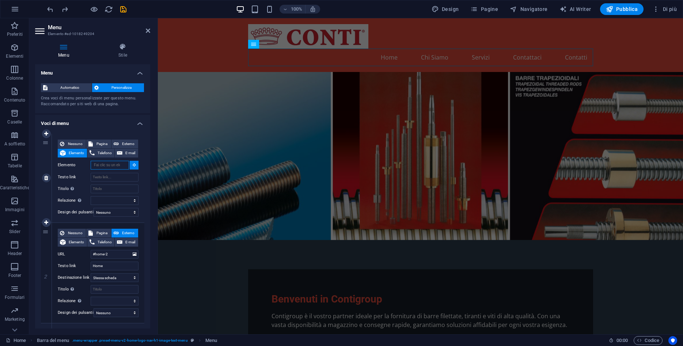
click at [122, 165] on input "Elemento" at bounding box center [110, 165] width 38 height 9
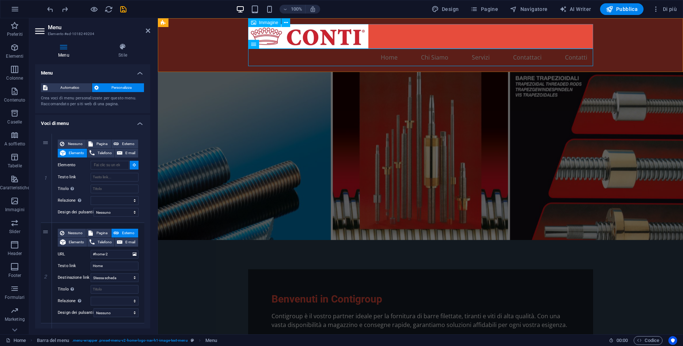
click at [281, 38] on figure at bounding box center [420, 36] width 345 height 24
type input "#ed-new-493"
select select
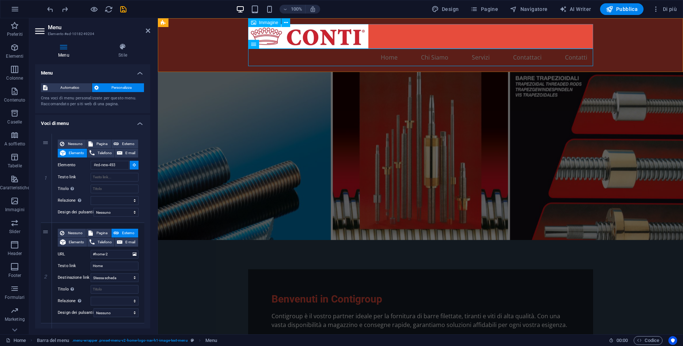
select select
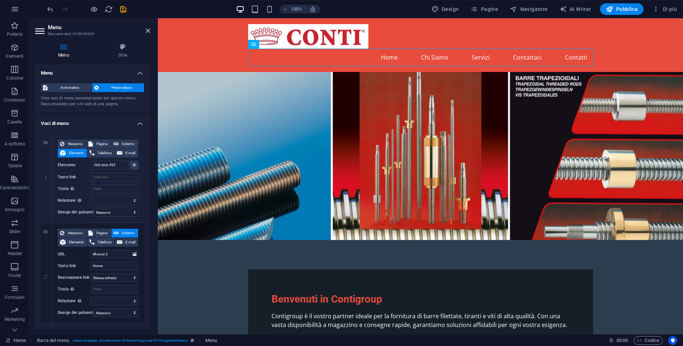
click at [197, 152] on figure at bounding box center [420, 156] width 525 height 168
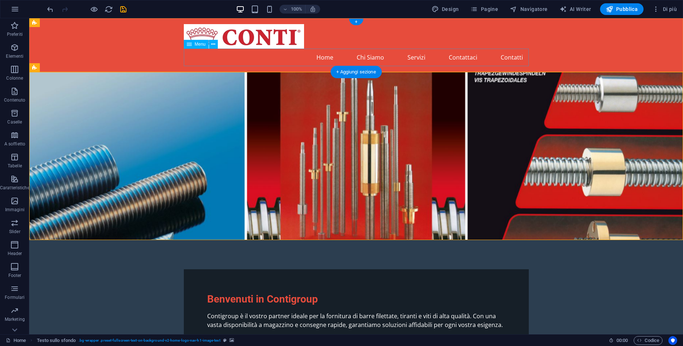
click at [302, 60] on nav "Home Chi Siamo Servizi Contattaci Contatti" at bounding box center [356, 58] width 345 height 18
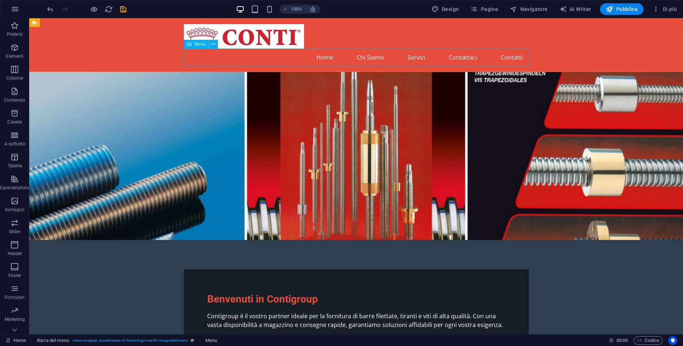
click at [203, 46] on span "Menu" at bounding box center [200, 44] width 11 height 4
click at [200, 43] on span "Menu" at bounding box center [200, 44] width 11 height 4
select select
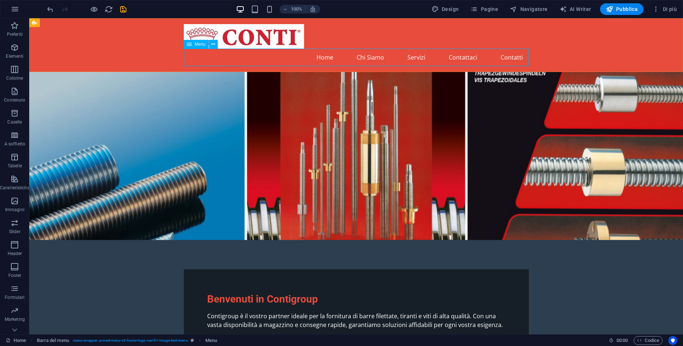
select select
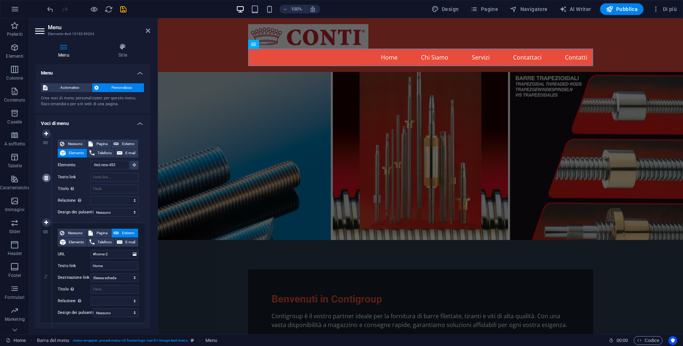
click at [45, 179] on icon at bounding box center [46, 177] width 4 height 5
type input "#home-2"
type input "Home"
select select
type input "#about-1"
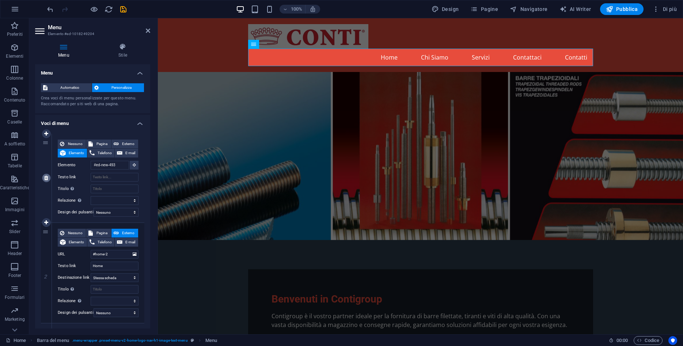
type input "Chi Siamo"
select select
type input "#services-2"
type input "Servizi"
select select
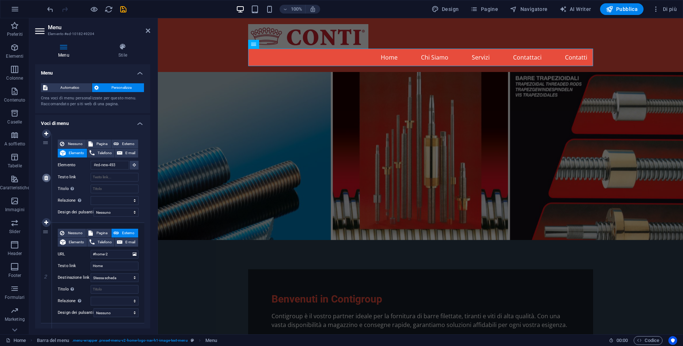
type input "#cta-1"
type input "Contattaci"
select select
type input "#contact-us-1"
type input "Contatti"
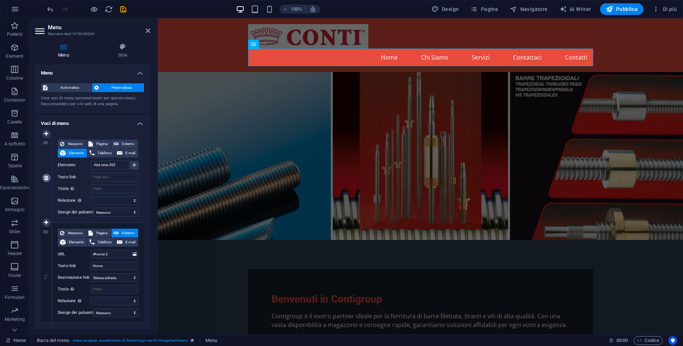
select select
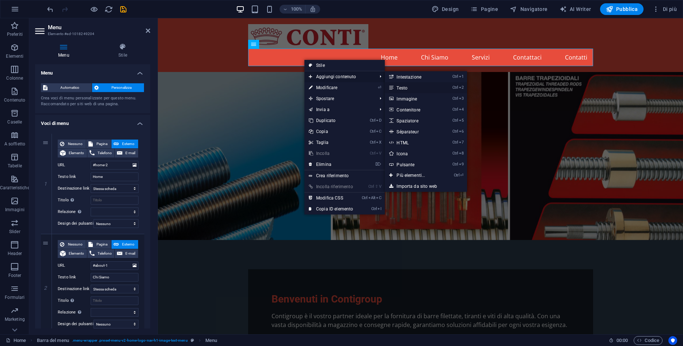
click at [413, 89] on link "Ctrl 2 Testo" at bounding box center [412, 87] width 55 height 11
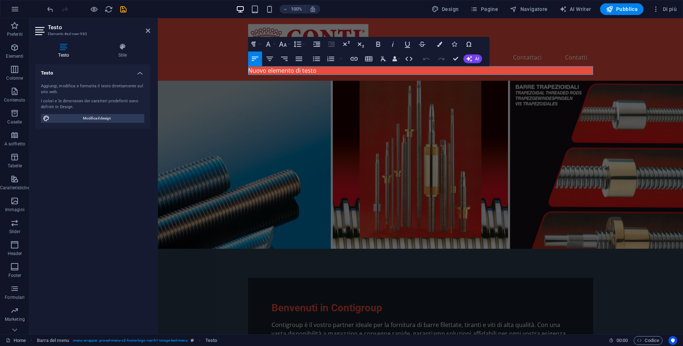
click at [239, 79] on div "Home Chi Siamo Servizi Contattaci Contatti Nuovo elemento di testo" at bounding box center [420, 49] width 525 height 63
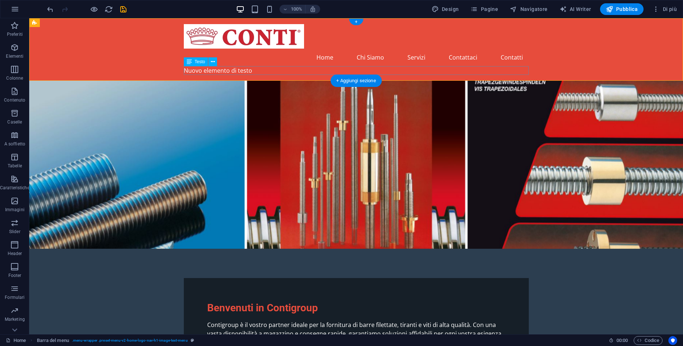
click at [230, 69] on div "Nuovo elemento di testo" at bounding box center [356, 70] width 345 height 9
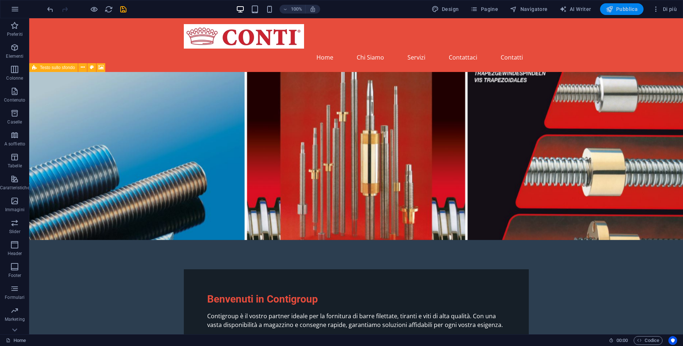
click at [619, 6] on span "Pubblica" at bounding box center [622, 8] width 32 height 7
checkbox input "false"
click at [500, 11] on button "Pagine" at bounding box center [485, 9] width 34 height 12
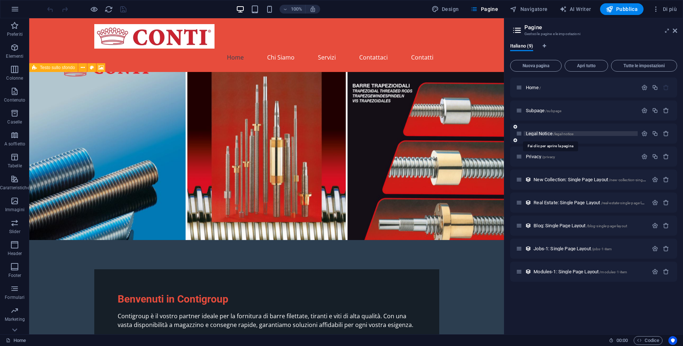
click at [573, 133] on span "/legal-notice" at bounding box center [563, 134] width 20 height 4
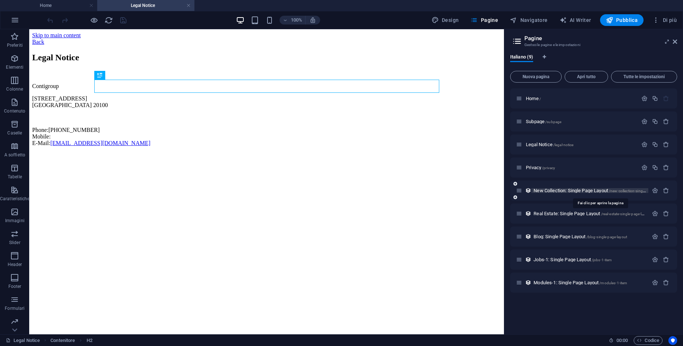
click at [564, 193] on span "New Collection: Single Page Layout /new-collection-single-page-layout" at bounding box center [600, 190] width 132 height 5
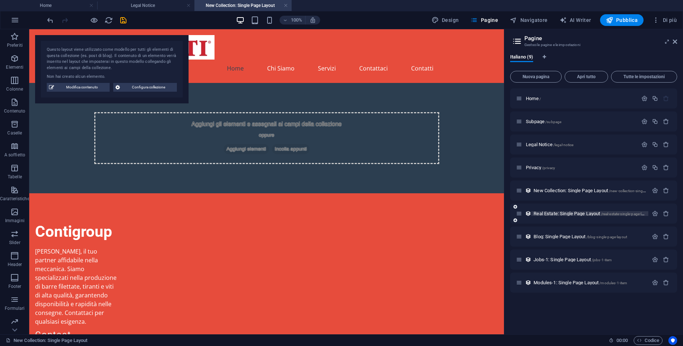
click at [561, 212] on span "Real Estate: Single Page Layout /real-estate-single-page-layout" at bounding box center [592, 213] width 117 height 5
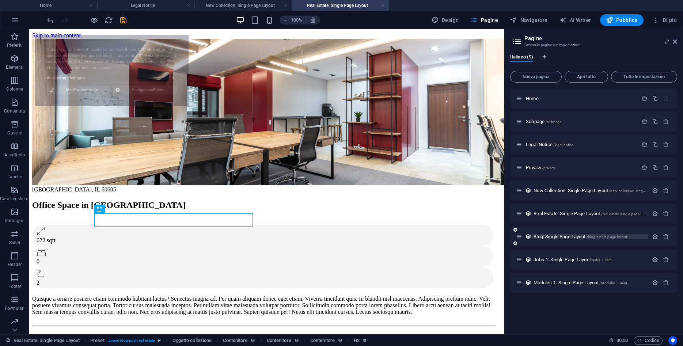
select select "68e3921ce97adb9c7503b231"
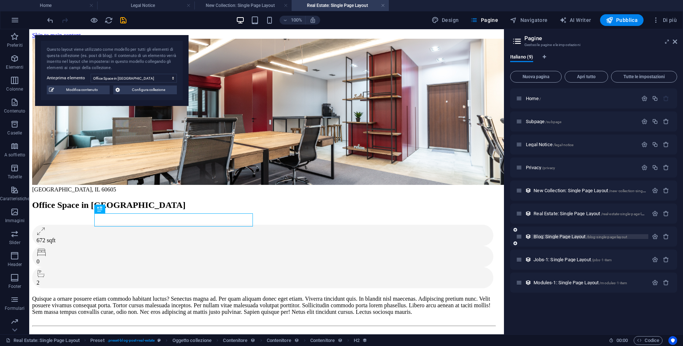
click at [558, 238] on span "Blog: Single Page Layout /blog-single-page-layout" at bounding box center [581, 236] width 94 height 5
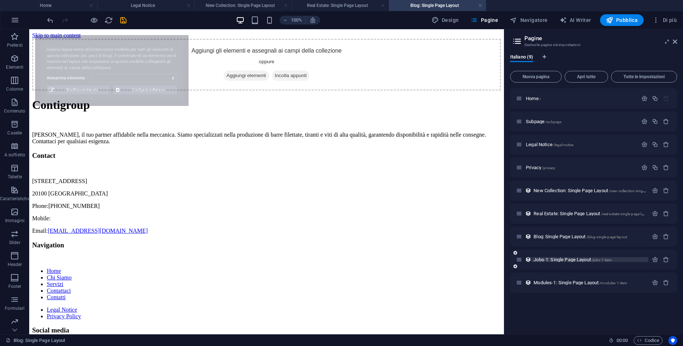
select select "68e3921ce97adb9c7503b21a"
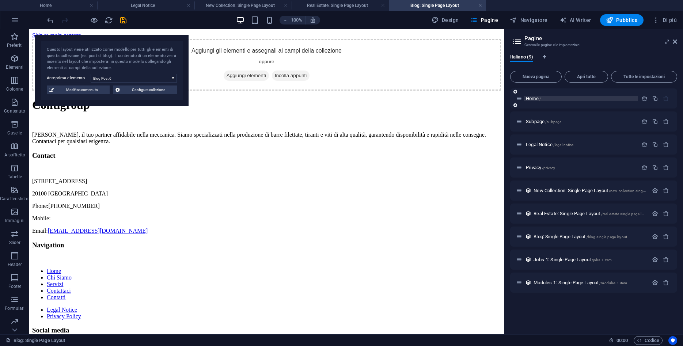
click at [528, 101] on span "Home /" at bounding box center [533, 98] width 15 height 5
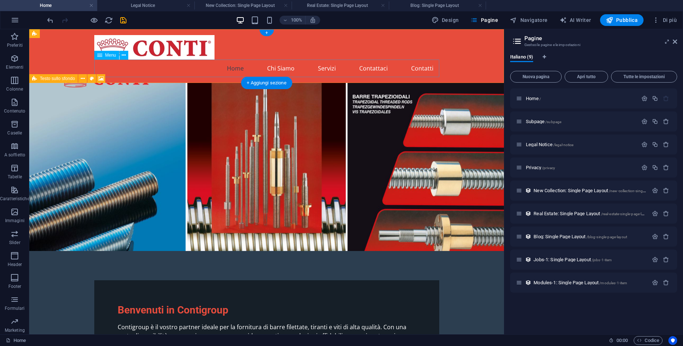
click at [285, 66] on nav "Home Chi Siamo Servizi Contattaci Contatti" at bounding box center [266, 69] width 345 height 18
select select
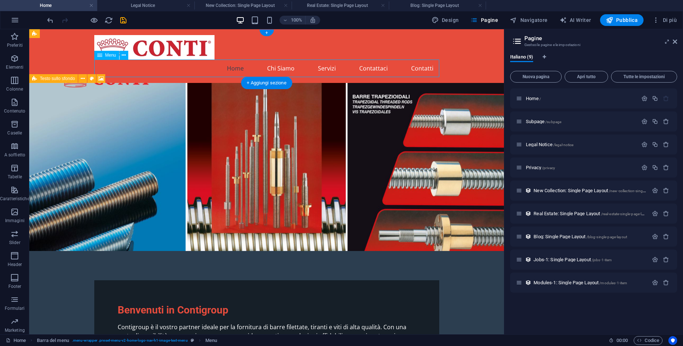
select select
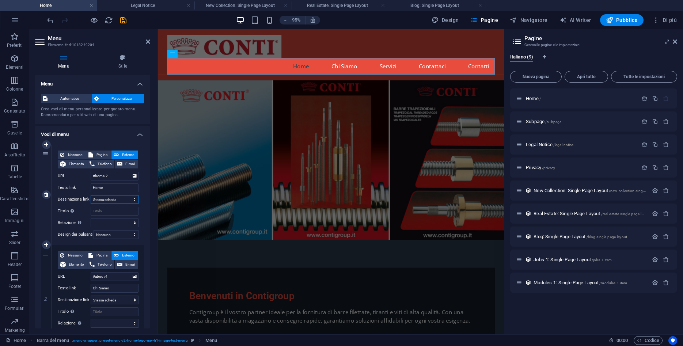
click at [91, 195] on select "Nuova scheda Stessa scheda Sovrapposizione" at bounding box center [115, 199] width 48 height 9
click at [128, 200] on select "Nuova scheda Stessa scheda Sovrapposizione" at bounding box center [115, 199] width 48 height 9
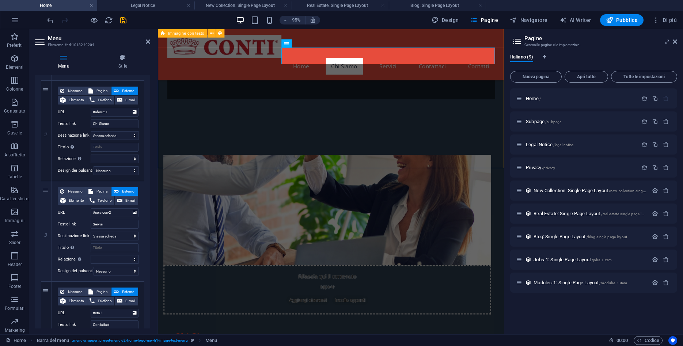
scroll to position [206, 0]
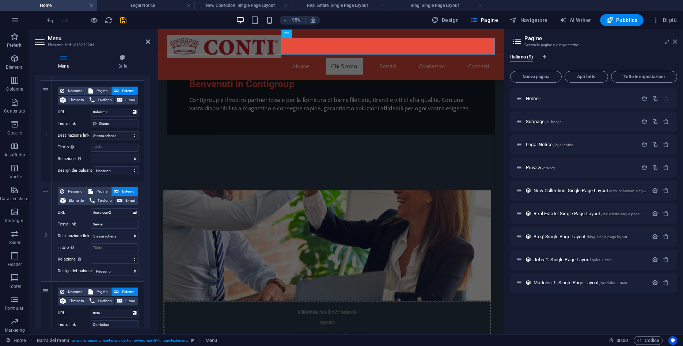
click at [675, 40] on icon at bounding box center [675, 42] width 4 height 6
